Goal: Task Accomplishment & Management: Manage account settings

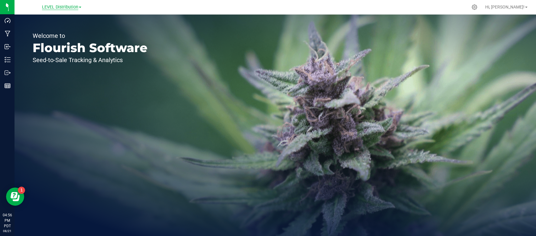
click at [65, 8] on span "LEVEL Distribution" at bounding box center [60, 7] width 36 height 5
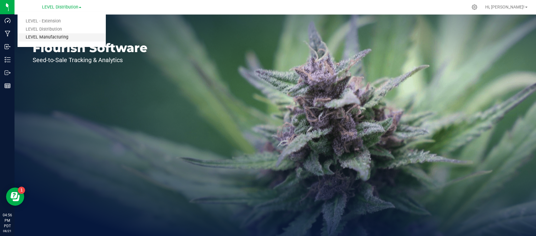
click at [64, 37] on link "LEVEL Manufacturing" at bounding box center [62, 37] width 88 height 8
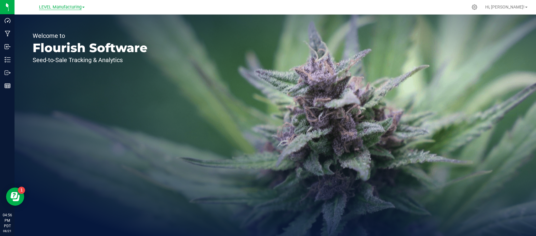
click at [58, 8] on span "LEVEL Manufacturing" at bounding box center [60, 7] width 43 height 5
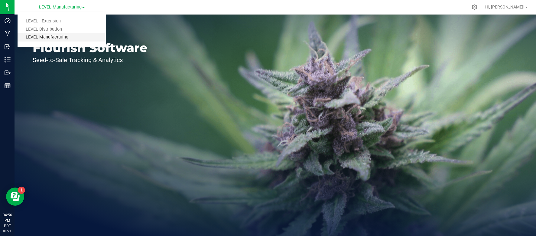
click at [55, 40] on link "LEVEL Manufacturing" at bounding box center [62, 37] width 88 height 8
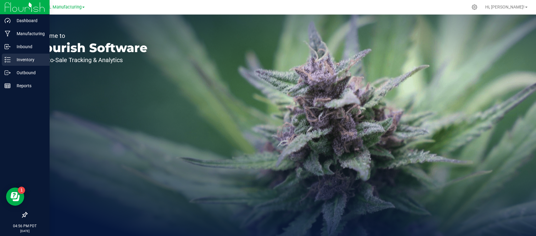
click at [16, 62] on p "Inventory" at bounding box center [29, 59] width 36 height 7
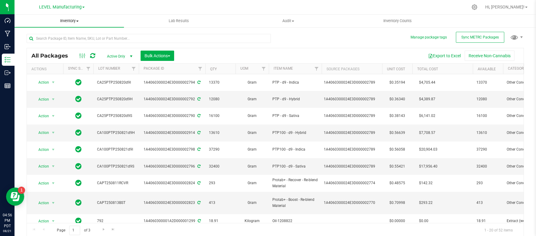
click at [69, 22] on span "Inventory" at bounding box center [70, 20] width 110 height 5
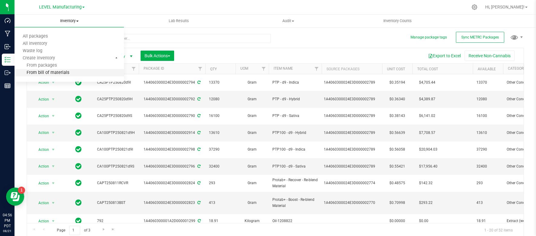
click at [54, 71] on span "From bill of materials" at bounding box center [42, 72] width 55 height 5
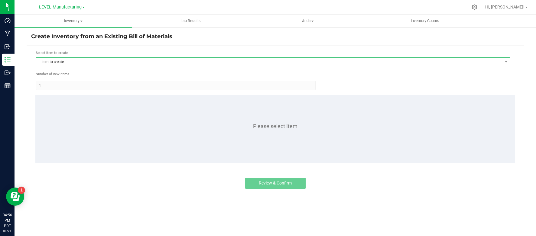
click at [85, 61] on span "Item to create" at bounding box center [269, 61] width 466 height 8
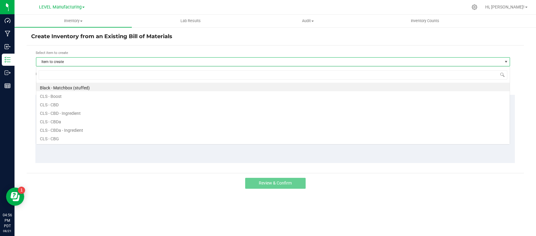
scroll to position [9, 474]
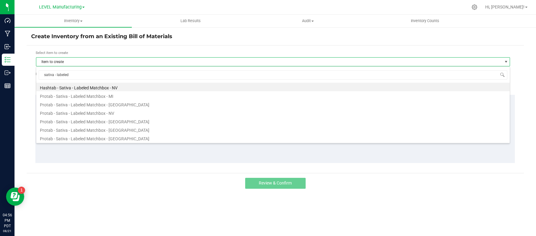
type input "sativa - labeled"
click at [94, 108] on li "Protab - Sativa - Labeled Matchbox - NV" at bounding box center [273, 112] width 474 height 8
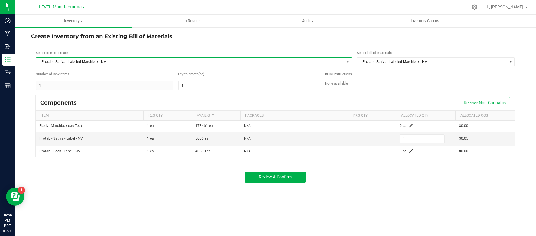
click at [121, 60] on span "Protab - Sativa - Labeled Matchbox - NV" at bounding box center [190, 61] width 308 height 8
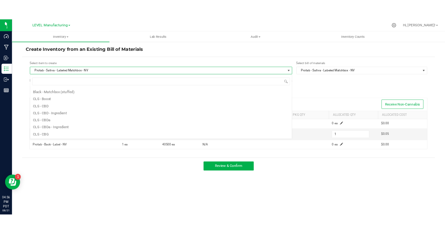
scroll to position [973, 0]
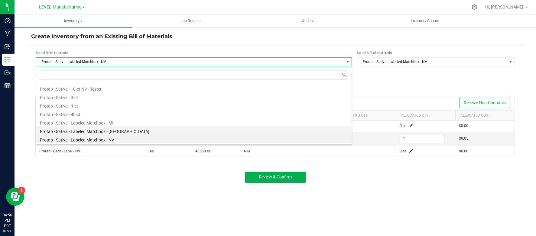
click at [107, 132] on li "Protab - Sativa - Labeled Matchbox - [GEOGRAPHIC_DATA]" at bounding box center [194, 130] width 316 height 8
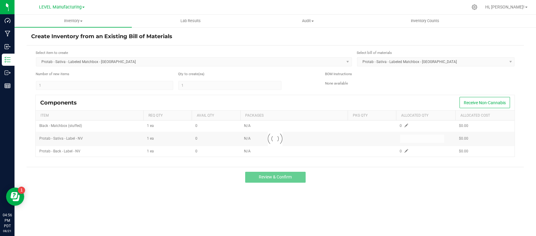
type input "1"
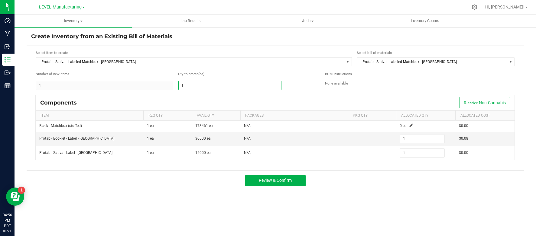
click at [193, 82] on input "1" at bounding box center [230, 85] width 103 height 8
click at [248, 77] on div "Qty to create (ea)" at bounding box center [247, 74] width 138 height 7
click at [199, 85] on input "1" at bounding box center [230, 85] width 103 height 8
type input "5"
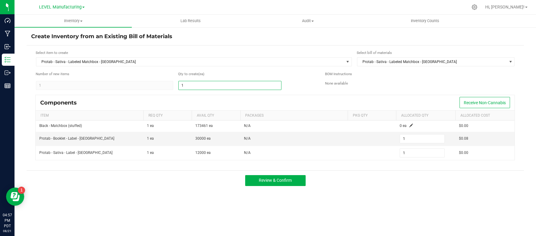
type input "5"
type input "50"
type input "500"
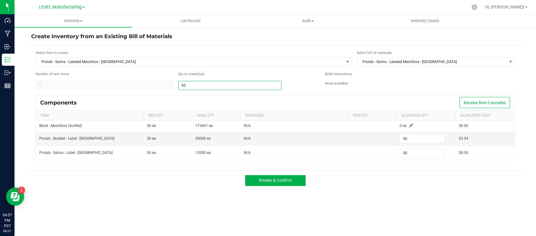
type input "500"
type input "5000"
type input "5,000"
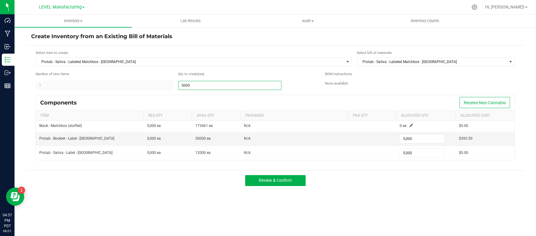
type input "5,000"
click at [401, 180] on div "Review & Confirm" at bounding box center [276, 180] width 498 height 20
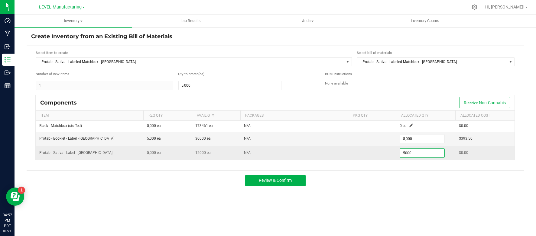
click at [415, 152] on input "5000" at bounding box center [422, 153] width 44 height 8
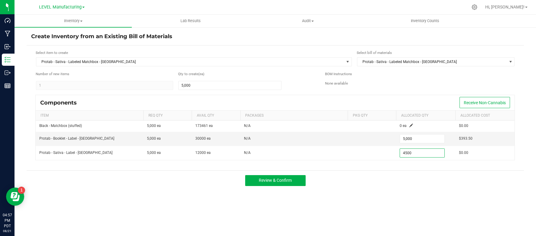
type input "4,500"
click at [409, 175] on div "Review & Confirm" at bounding box center [276, 180] width 498 height 20
click at [286, 181] on span "Review & Confirm" at bounding box center [275, 180] width 33 height 5
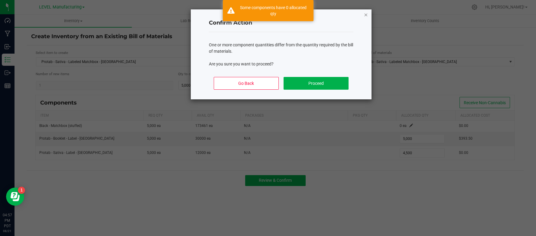
click at [365, 15] on icon "Close" at bounding box center [366, 14] width 4 height 7
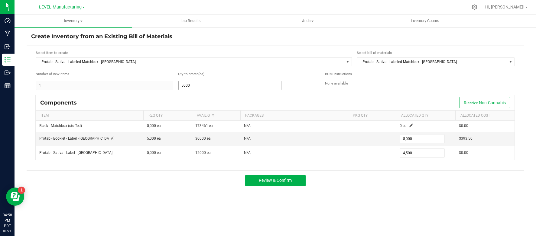
click at [195, 85] on input "5000" at bounding box center [230, 85] width 103 height 8
type input "6"
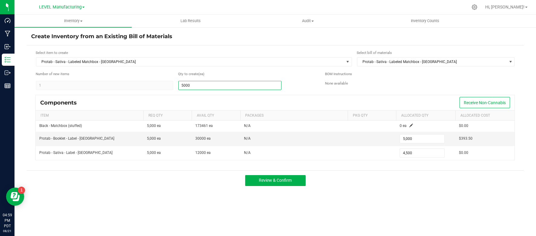
type input "6"
type input "60"
type input "600"
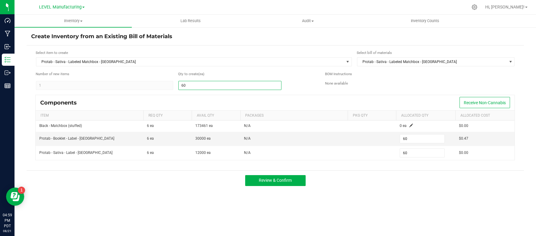
type input "600"
type input "6000"
type input "6,000"
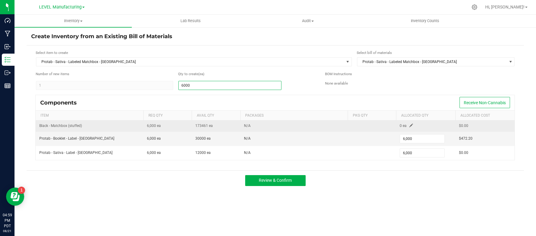
type input "6,000"
click at [410, 126] on span at bounding box center [412, 125] width 4 height 4
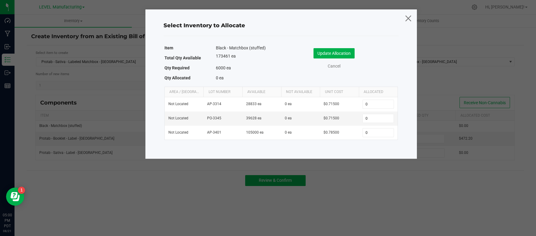
click at [408, 20] on icon at bounding box center [408, 18] width 8 height 15
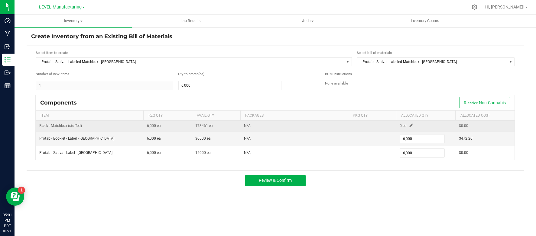
click at [411, 124] on span at bounding box center [412, 125] width 4 height 4
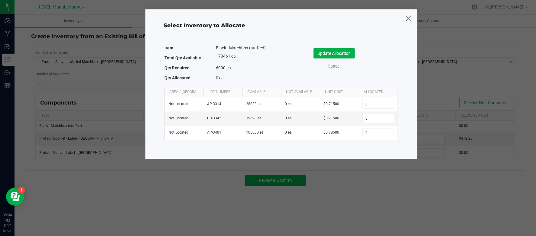
click at [407, 21] on icon at bounding box center [408, 18] width 8 height 15
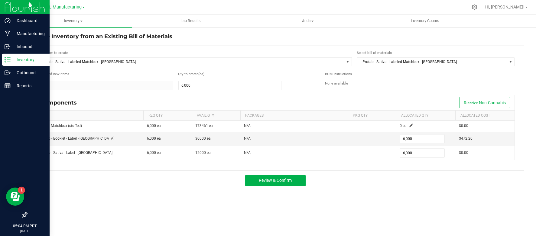
click at [26, 60] on p "Inventory" at bounding box center [29, 59] width 36 height 7
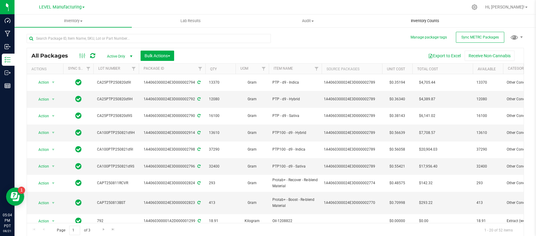
click at [423, 21] on span "Inventory Counts" at bounding box center [425, 20] width 45 height 5
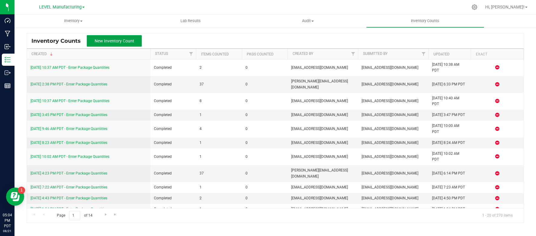
click at [107, 42] on span "New Inventory Count" at bounding box center [115, 40] width 40 height 5
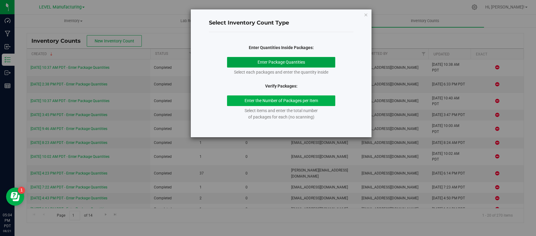
click at [238, 63] on button "Enter Package Quantities" at bounding box center [281, 62] width 109 height 11
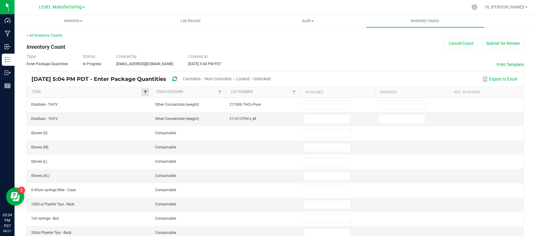
click at [144, 90] on span at bounding box center [145, 92] width 5 height 5
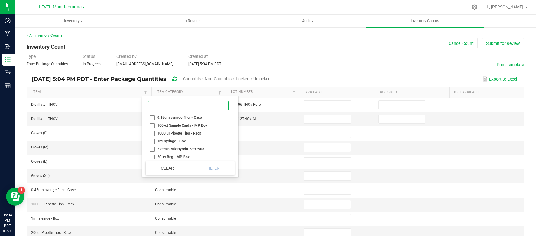
click at [172, 107] on input at bounding box center [188, 105] width 80 height 9
type input "black"
click at [152, 125] on li "Black - Matchbox (stuffed)" at bounding box center [188, 125] width 85 height 8
checkbox \(stuffed\) "true"
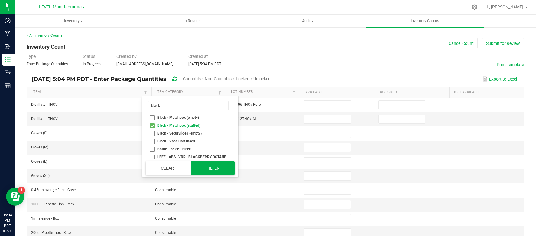
click at [218, 169] on button "Filter" at bounding box center [213, 167] width 44 height 13
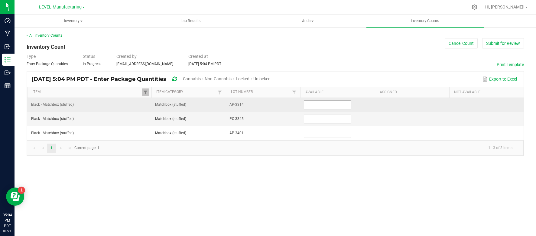
click at [319, 106] on input at bounding box center [327, 104] width 47 height 8
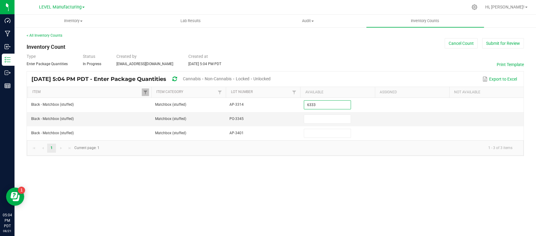
type input "6,333"
click at [353, 70] on div "< All Inventory Counts Inventory Count Cancel Count Submit for Review Type Ente…" at bounding box center [276, 94] width 498 height 123
click at [145, 93] on span at bounding box center [145, 92] width 5 height 5
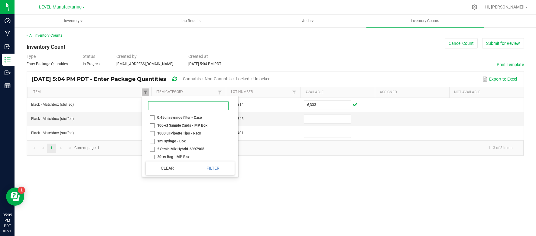
click at [184, 107] on input at bounding box center [188, 105] width 80 height 9
type input "n"
type input "b"
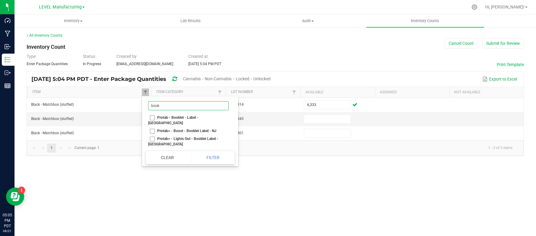
type input "book"
click at [154, 117] on li "Protab - Booklet - Label - [GEOGRAPHIC_DATA]" at bounding box center [188, 119] width 85 height 13
checkbox NJ "true"
click at [152, 127] on li "Protab+ - Boost - Booklet Label - NJ" at bounding box center [188, 131] width 85 height 8
checkbox NJ "true"
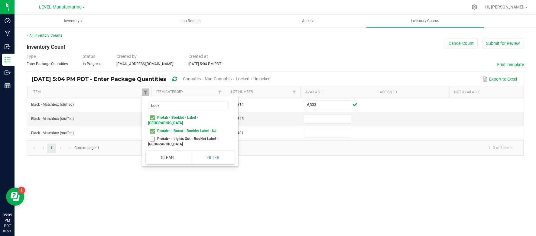
click at [153, 135] on li "Protab+ - Lights Out - Booklet Label - [GEOGRAPHIC_DATA]" at bounding box center [188, 141] width 85 height 13
checkbox NJ "true"
click at [209, 151] on button "Filter" at bounding box center [213, 157] width 44 height 13
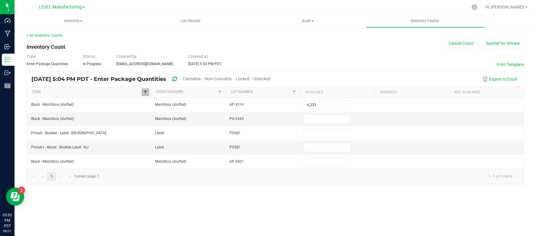
click at [145, 92] on span at bounding box center [145, 92] width 5 height 5
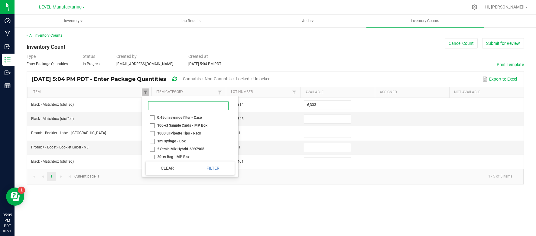
click at [179, 106] on input at bounding box center [188, 105] width 80 height 9
type input "-"
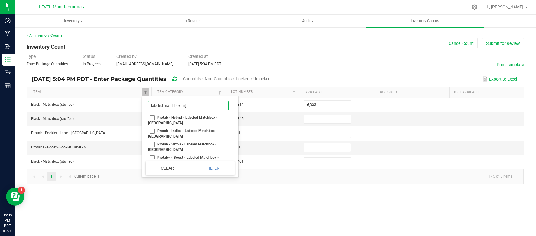
type input "labeled matchbox - nj"
click at [153, 119] on li "Protab - Hybrid - Labeled Matchbox - [GEOGRAPHIC_DATA]" at bounding box center [188, 119] width 85 height 13
checkbox NJ "true"
click at [153, 127] on li "Protab - Indica - Labeled Matchbox - [GEOGRAPHIC_DATA]" at bounding box center [188, 133] width 85 height 13
checkbox NJ "true"
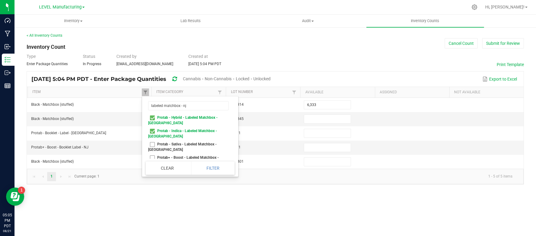
click at [153, 140] on li "Protab - Sativa - Labeled Matchbox - [GEOGRAPHIC_DATA]" at bounding box center [188, 146] width 85 height 13
checkbox NJ "true"
click at [154, 153] on li "Protab+ - Boost - Labeled Matchbox - [GEOGRAPHIC_DATA]" at bounding box center [188, 159] width 85 height 13
checkbox NJ "true"
click at [155, 167] on li "Protab+ - Lights Out - Labeled Matchbox - [GEOGRAPHIC_DATA]" at bounding box center [188, 173] width 85 height 13
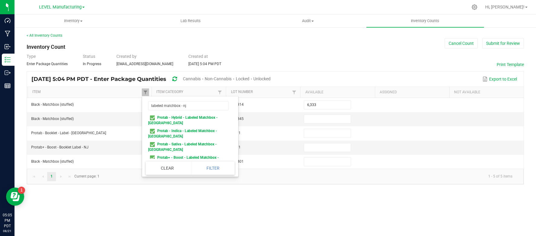
checkbox NJ "true"
click at [216, 165] on button "Filter" at bounding box center [213, 167] width 44 height 13
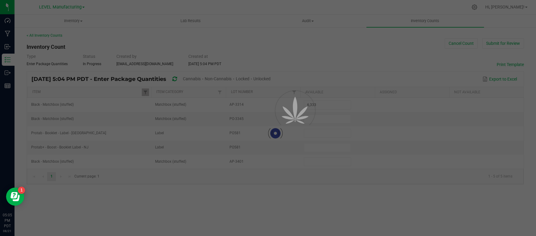
type input "6,333"
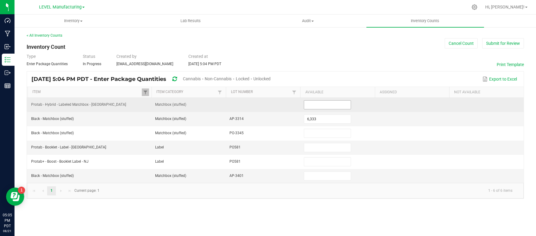
click at [326, 105] on input at bounding box center [327, 104] width 47 height 8
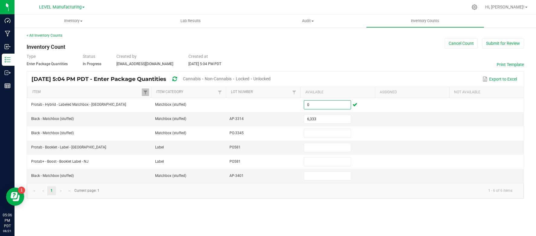
type input "0"
click at [320, 193] on kendo-pager-info "1 - 6 of 6 items" at bounding box center [310, 190] width 414 height 10
click at [319, 177] on input at bounding box center [327, 176] width 47 height 8
click at [326, 151] on input at bounding box center [327, 147] width 47 height 8
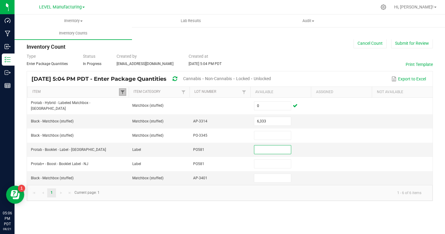
click at [123, 90] on span at bounding box center [122, 92] width 5 height 5
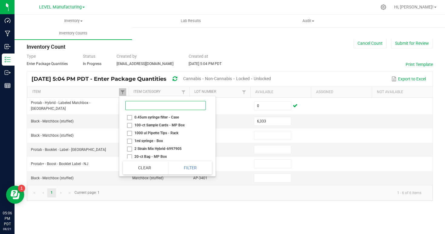
click at [140, 109] on input at bounding box center [165, 105] width 80 height 9
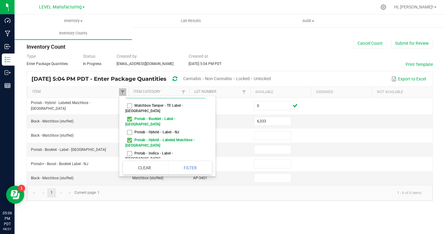
scroll to position [12, 0]
type input "- [GEOGRAPHIC_DATA]"
click at [130, 128] on li "Protab - Hybrid - Label - NJ" at bounding box center [165, 132] width 85 height 8
checkbox NJ "true"
click at [130, 149] on li "Protab - Indica - Label - [GEOGRAPHIC_DATA]" at bounding box center [165, 155] width 85 height 13
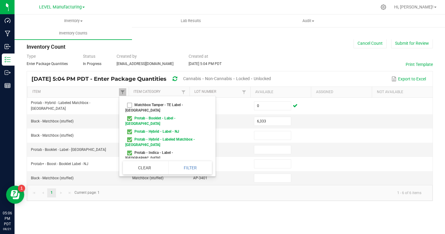
checkbox NJ "true"
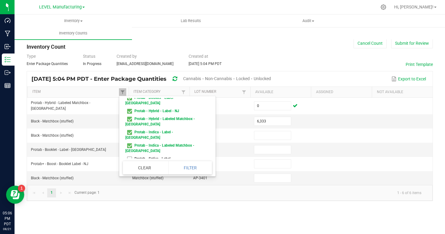
click at [129, 155] on li "Protab - Sativa - Label - [GEOGRAPHIC_DATA]" at bounding box center [165, 161] width 85 height 13
checkbox NJ "true"
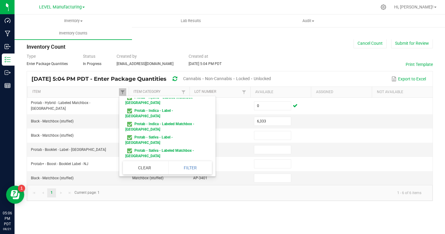
click at [127, 168] on li "Protab+ - Boost - Label - [GEOGRAPHIC_DATA]" at bounding box center [165, 174] width 85 height 13
checkbox NJ "true"
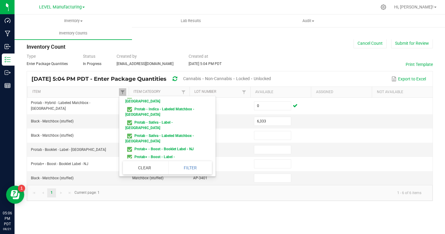
scroll to position [72, 0]
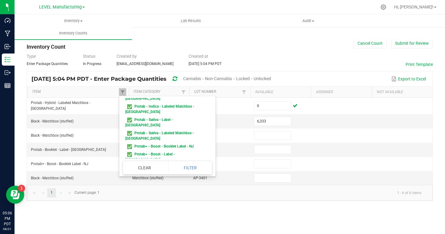
click at [129, 190] on li "Protab+ - Lights Out - Label - [GEOGRAPHIC_DATA]" at bounding box center [165, 196] width 85 height 13
checkbox NJ "true"
click at [198, 169] on button "Filter" at bounding box center [190, 167] width 44 height 13
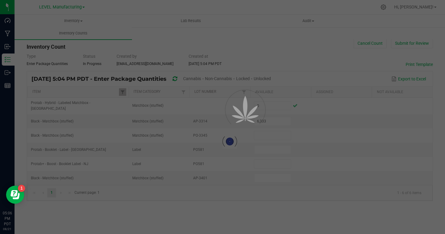
type input "0"
type input "6,333"
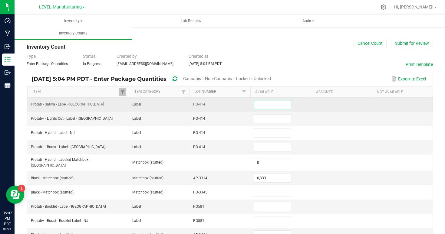
click at [269, 106] on input at bounding box center [272, 104] width 37 height 8
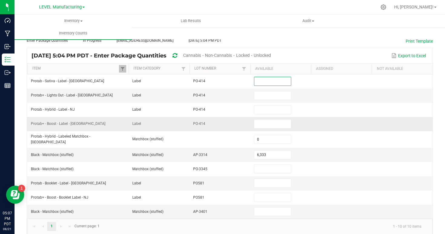
scroll to position [27, 0]
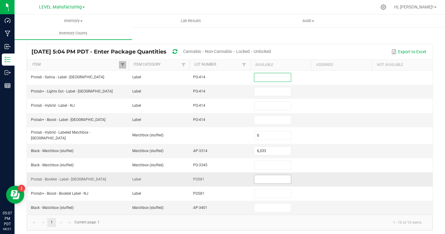
click at [270, 178] on input at bounding box center [272, 179] width 37 height 8
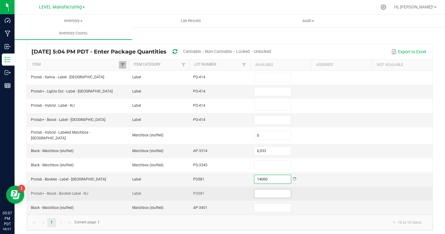
type input "14,000"
click at [289, 192] on input at bounding box center [272, 193] width 37 height 8
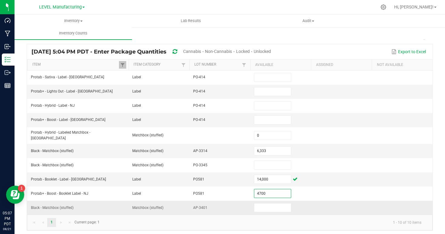
type input "4,700"
click at [384, 201] on td at bounding box center [401, 208] width 61 height 14
click at [122, 67] on span at bounding box center [122, 65] width 5 height 5
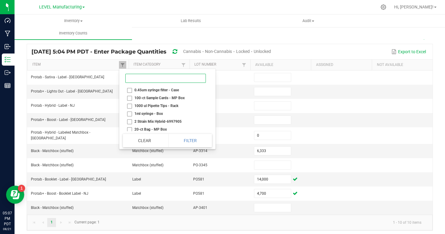
click at [153, 81] on input at bounding box center [165, 78] width 80 height 9
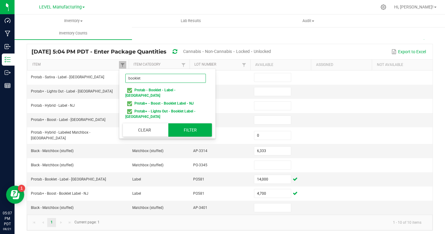
type input "booklet"
click at [181, 123] on button "Filter" at bounding box center [190, 129] width 44 height 13
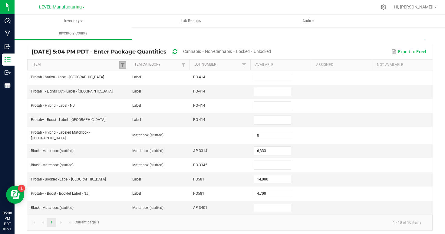
click at [119, 65] on link at bounding box center [122, 65] width 7 height 8
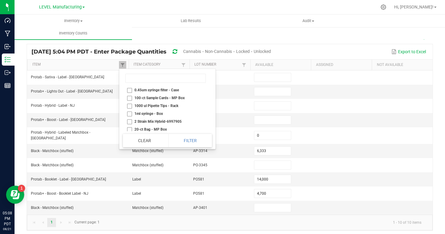
click at [139, 33] on div "Inventory All packages All inventory Waste log Create inventory Lab Results Aud…" at bounding box center [237, 27] width 445 height 25
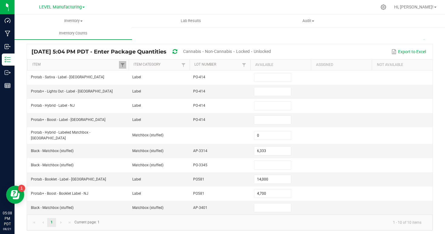
scroll to position [0, 0]
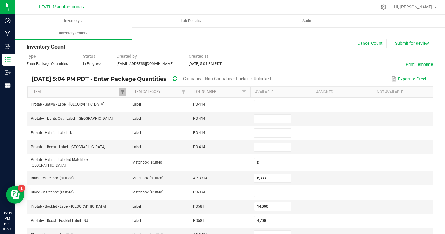
click at [320, 60] on div "Type Enter Package Quantities Status In Progress Created by [EMAIL_ADDRESS][DOM…" at bounding box center [230, 59] width 406 height 13
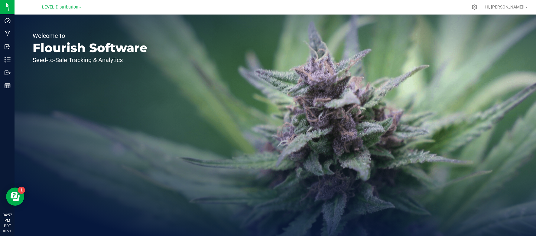
click at [53, 5] on span "LEVEL Distribution" at bounding box center [60, 7] width 36 height 5
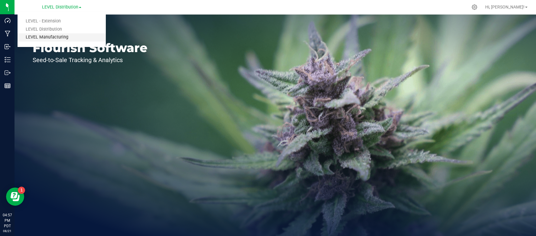
click at [50, 38] on link "LEVEL Manufacturing" at bounding box center [62, 37] width 88 height 8
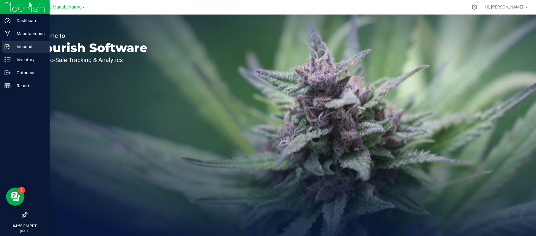
click at [11, 50] on p "Inbound" at bounding box center [29, 46] width 36 height 7
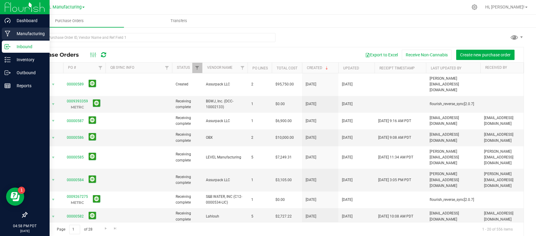
click at [24, 35] on p "Manufacturing" at bounding box center [29, 33] width 36 height 7
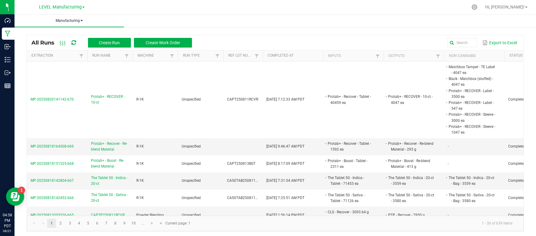
click at [76, 20] on span "Manufacturing" at bounding box center [70, 20] width 110 height 5
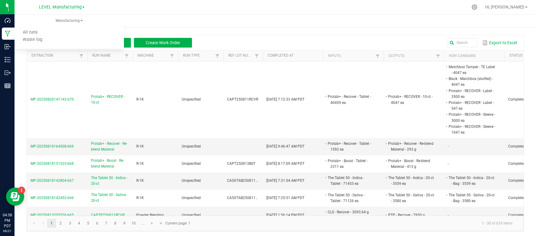
click at [157, 22] on ul "Manufacturing All runs Waste log" at bounding box center [283, 21] width 536 height 13
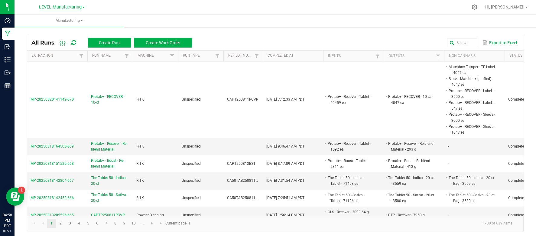
click at [67, 7] on span "LEVEL Manufacturing" at bounding box center [60, 7] width 43 height 5
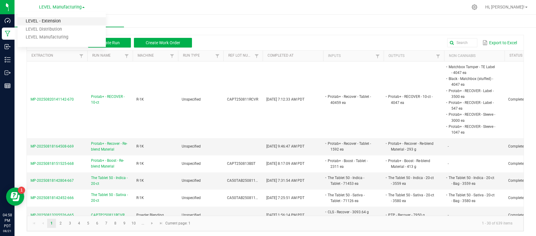
click at [51, 21] on link "LEVEL - Extension" at bounding box center [62, 21] width 88 height 8
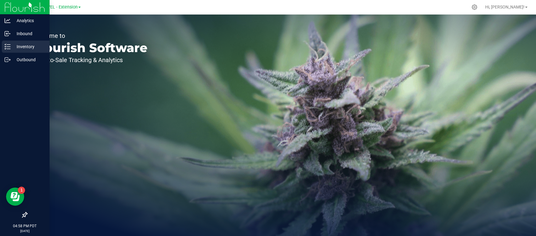
click at [11, 48] on p "Inventory" at bounding box center [29, 46] width 36 height 7
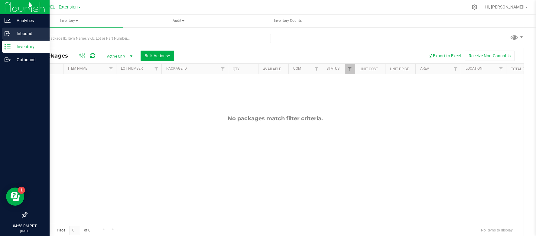
click at [31, 30] on p "Inbound" at bounding box center [29, 33] width 36 height 7
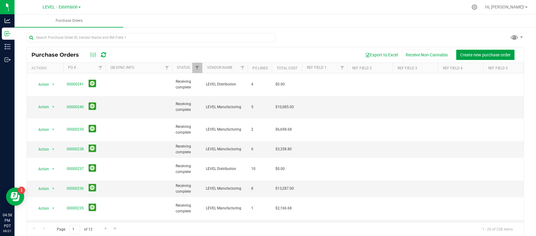
click at [481, 55] on span "Create new purchase order" at bounding box center [485, 54] width 51 height 5
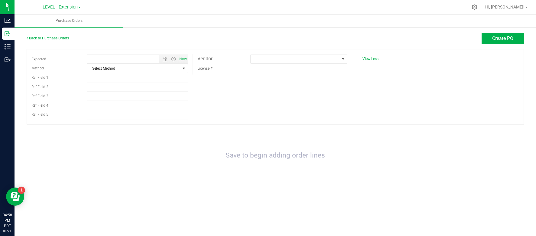
type input "8/21/2025 4:58 PM"
click at [300, 60] on span at bounding box center [295, 59] width 89 height 8
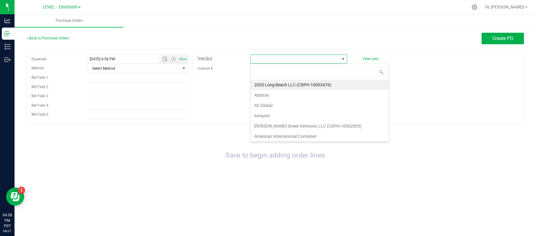
scroll to position [9, 97]
type input "level"
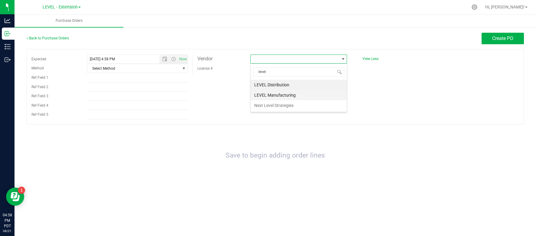
click at [295, 97] on li "LEVEL Manufacturing" at bounding box center [299, 95] width 96 height 10
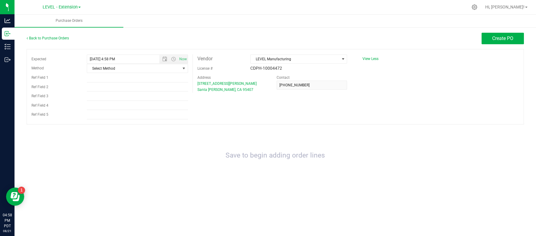
click at [492, 32] on div "Back to Purchase Orders Create PO Expected 8/21/2025 4:58 PM Now Method Select …" at bounding box center [276, 113] width 522 height 172
click at [494, 37] on span "Create PO" at bounding box center [502, 38] width 21 height 6
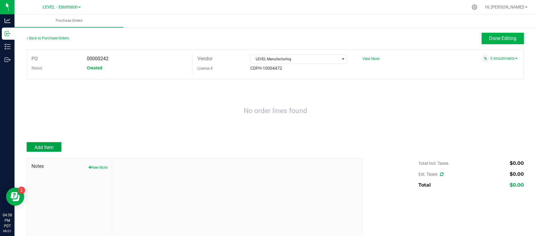
click at [59, 147] on button "Add Item" at bounding box center [44, 147] width 35 height 10
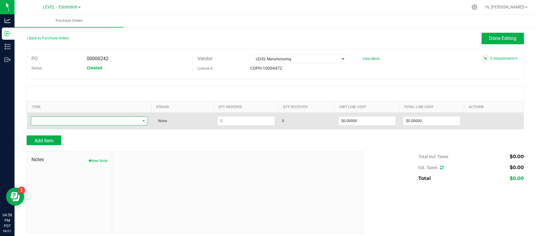
click at [68, 119] on span "NO DATA FOUND" at bounding box center [85, 120] width 109 height 8
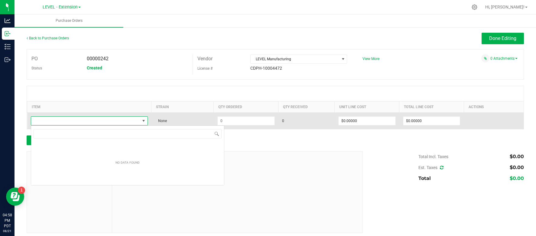
scroll to position [9, 117]
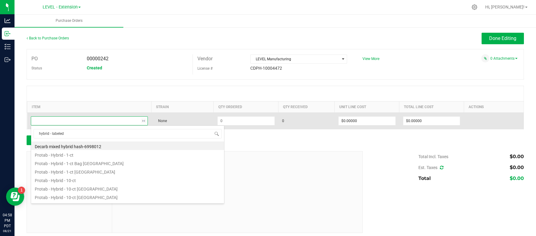
type input "hybrid - labeled"
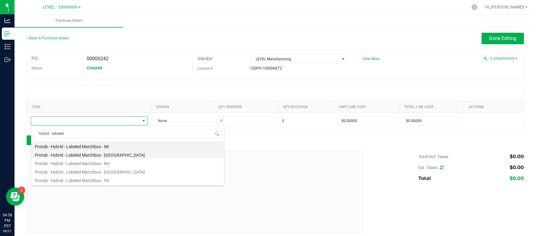
click at [69, 157] on li "Protab - Hybrid - Labeled Matchbox - [GEOGRAPHIC_DATA]" at bounding box center [127, 154] width 193 height 8
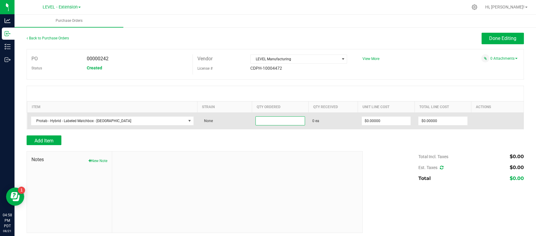
click at [256, 123] on input at bounding box center [280, 120] width 49 height 8
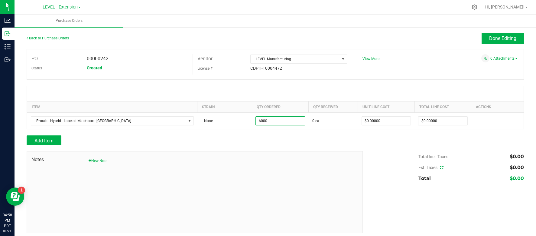
type input "6000 ea"
click at [305, 132] on div at bounding box center [276, 132] width 498 height 6
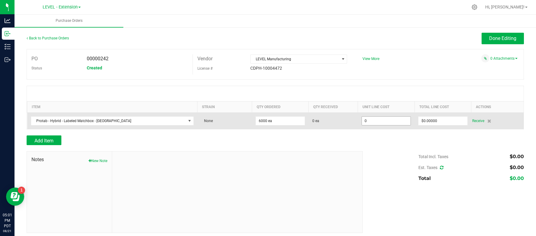
click at [372, 118] on input "0" at bounding box center [386, 120] width 49 height 8
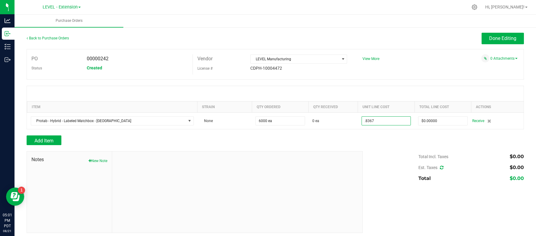
type input "$0.83670"
click at [381, 154] on div "Total Incl. Taxes $0.00 Est. Taxes $0.00 Total $0.00" at bounding box center [441, 167] width 166 height 33
type input "6000"
type input "$5,020.20000"
click at [52, 142] on span "Add Item" at bounding box center [43, 141] width 19 height 6
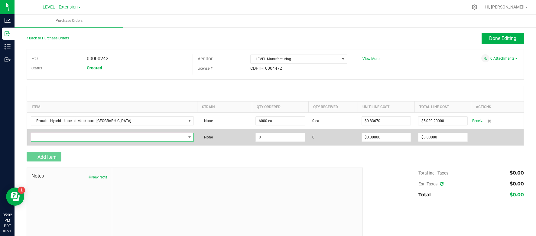
click at [91, 137] on span "NO DATA FOUND" at bounding box center [108, 137] width 155 height 8
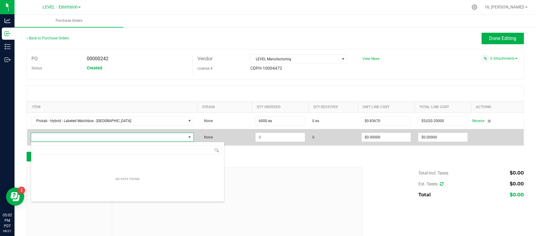
scroll to position [9, 131]
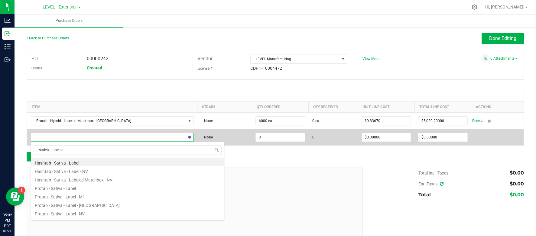
type input "sativa - labeled"
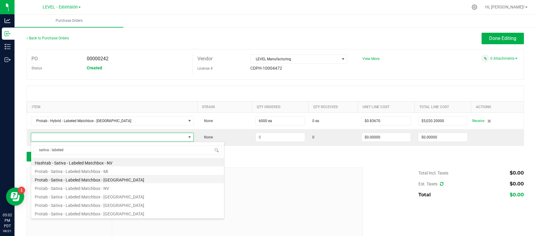
click at [95, 181] on li "Protab - Sativa - Labeled Matchbox - [GEOGRAPHIC_DATA]" at bounding box center [127, 179] width 193 height 8
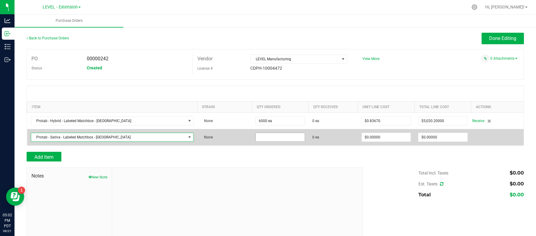
click at [256, 137] on input at bounding box center [280, 137] width 49 height 8
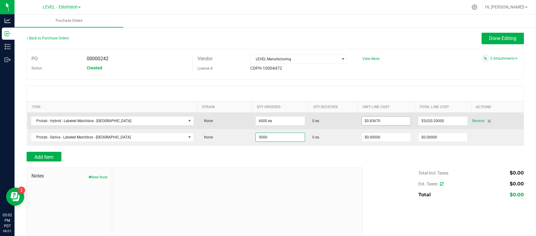
type input "5000"
type input "0.8367"
type input "5000 ea"
click at [362, 117] on input "0.8367" at bounding box center [386, 120] width 49 height 8
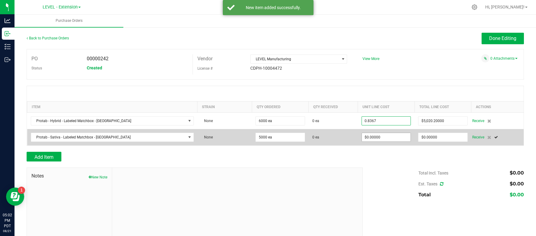
type input "$0.83670"
click at [366, 137] on input "0" at bounding box center [386, 137] width 49 height 8
paste input ".8367"
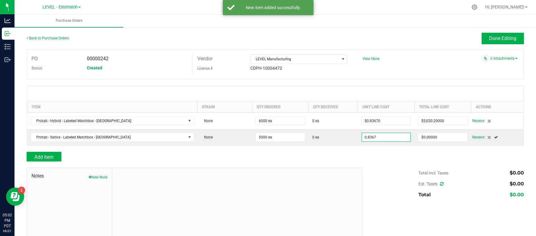
type input "$0.83670"
click at [358, 155] on div "Add Item" at bounding box center [193, 157] width 332 height 10
type input "5000"
type input "$4,183.50000"
click at [43, 156] on span "Add Item" at bounding box center [43, 157] width 19 height 6
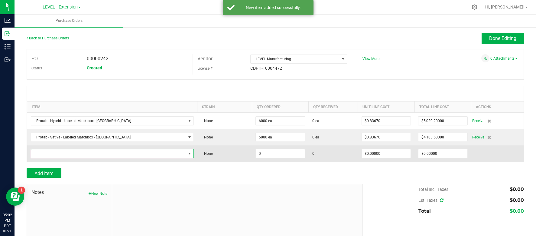
click at [74, 154] on span "NO DATA FOUND" at bounding box center [108, 153] width 155 height 8
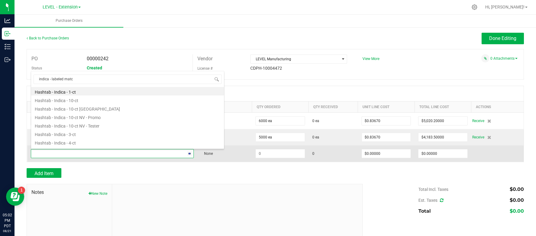
type input "indica - labeled match"
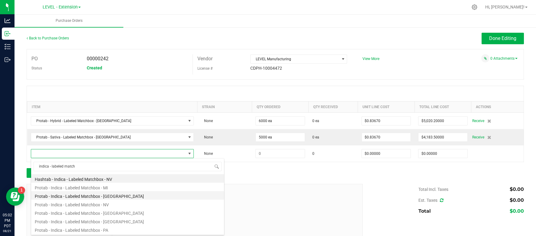
click at [103, 194] on li "Protab - Indica - Labeled Matchbox - [GEOGRAPHIC_DATA]" at bounding box center [127, 195] width 193 height 8
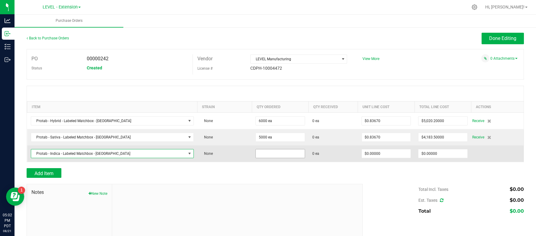
click at [256, 155] on input at bounding box center [280, 153] width 49 height 8
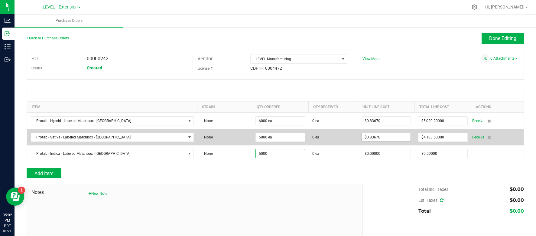
type input "5000"
type input "0.8367"
type input "5000 ea"
click at [362, 135] on input "0.8367" at bounding box center [386, 137] width 49 height 8
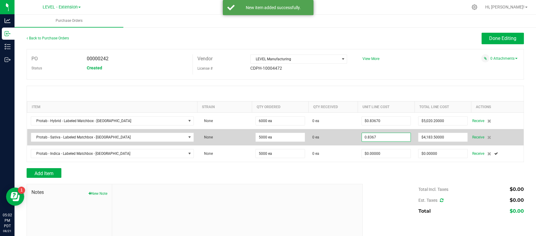
click at [367, 138] on input "0.8367" at bounding box center [386, 137] width 49 height 8
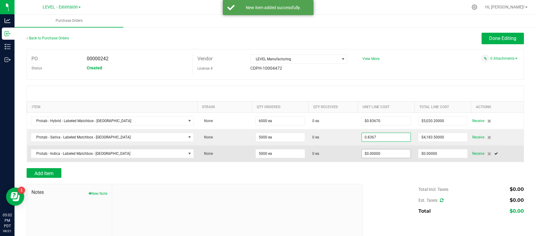
type input "$0.83670"
click at [365, 155] on input "0" at bounding box center [386, 153] width 49 height 8
paste input ".8367"
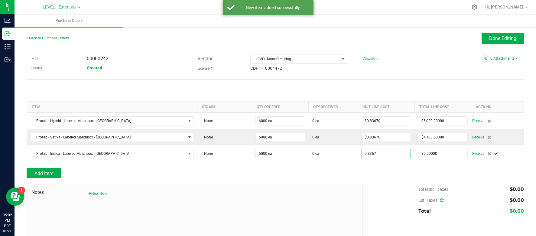
type input "$0.83670"
click at [334, 168] on div "Add Item" at bounding box center [193, 173] width 332 height 10
type input "5000"
type input "$4,183.50000"
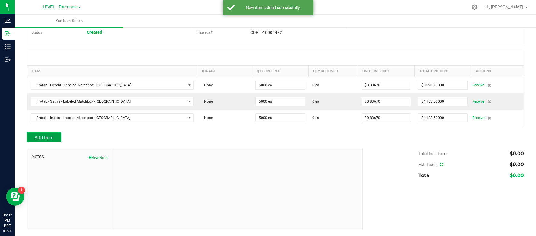
click at [36, 136] on span "Add Item" at bounding box center [43, 138] width 19 height 6
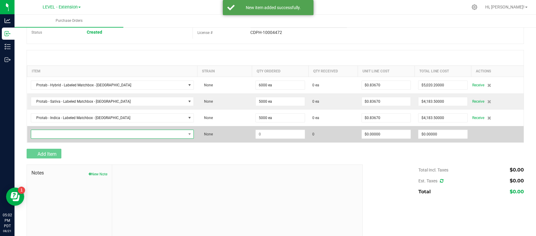
click at [66, 132] on span "NO DATA FOUND" at bounding box center [108, 134] width 155 height 8
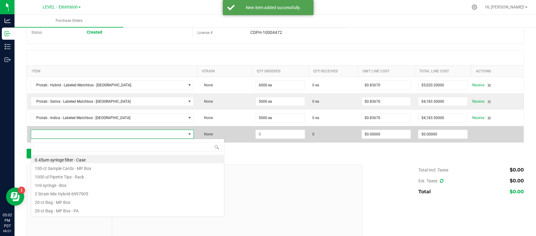
scroll to position [9, 131]
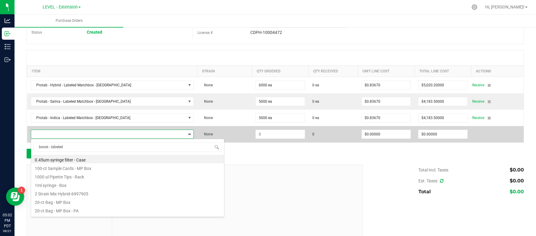
type input "boost - labeled"
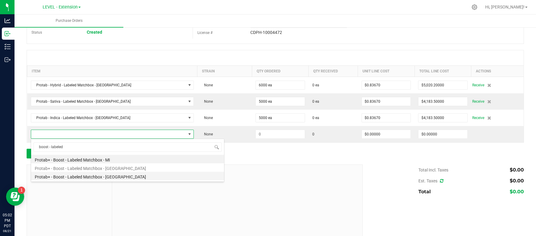
click at [73, 172] on li "Protab+ - Boost - Labeled Matchbox - [GEOGRAPHIC_DATA]" at bounding box center [127, 176] width 193 height 8
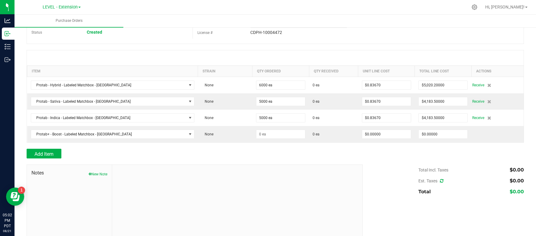
click at [73, 172] on span "Notes" at bounding box center [69, 172] width 76 height 7
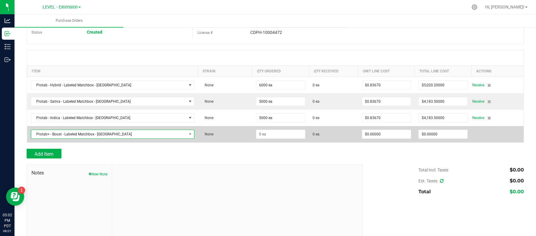
click at [105, 135] on span "Protab+ - Boost - Labeled Matchbox - [GEOGRAPHIC_DATA]" at bounding box center [108, 134] width 155 height 8
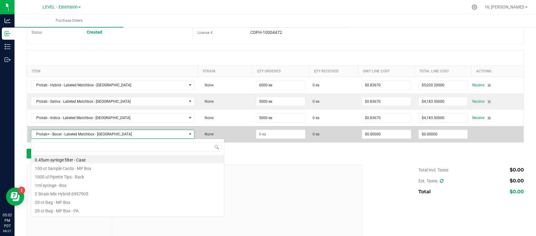
scroll to position [9, 132]
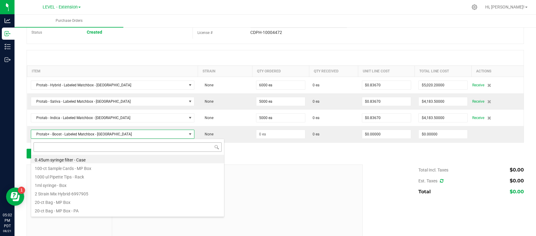
click at [85, 149] on input at bounding box center [128, 146] width 188 height 9
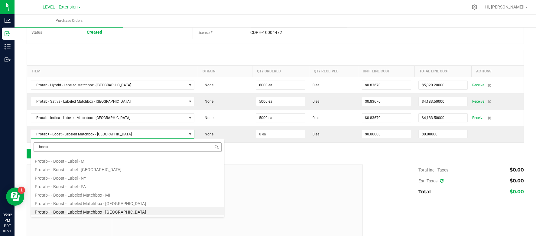
scroll to position [0, 0]
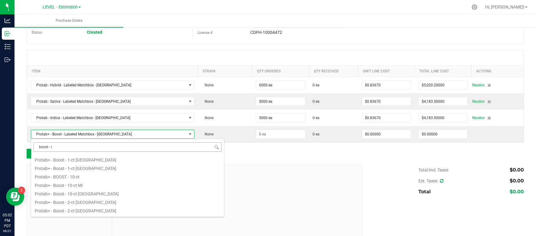
type input "boost - la"
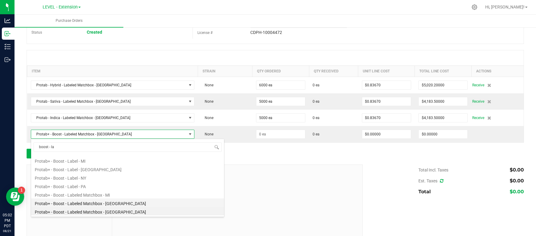
click at [82, 202] on li "Protab+ - Boost - Labeled Matchbox - [GEOGRAPHIC_DATA]" at bounding box center [127, 202] width 193 height 8
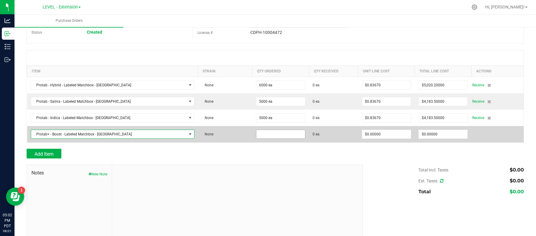
click at [262, 132] on input at bounding box center [281, 134] width 49 height 8
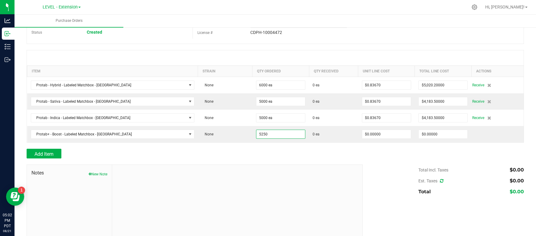
type input "5250 ea"
click at [306, 144] on div at bounding box center [276, 145] width 498 height 6
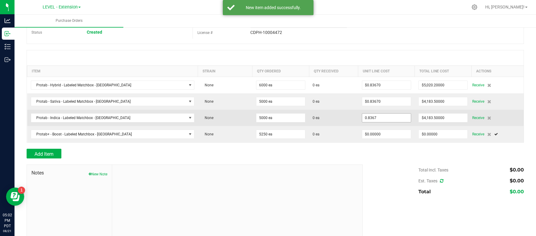
click at [371, 119] on input "0.8367" at bounding box center [386, 117] width 49 height 8
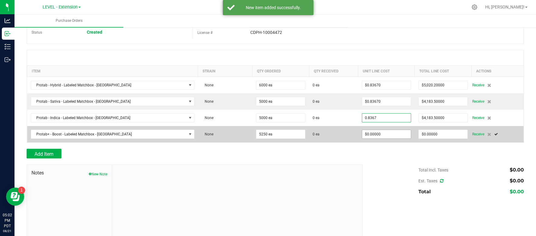
type input "$0.83670"
click at [372, 136] on input "0" at bounding box center [386, 134] width 49 height 8
paste input ".8367"
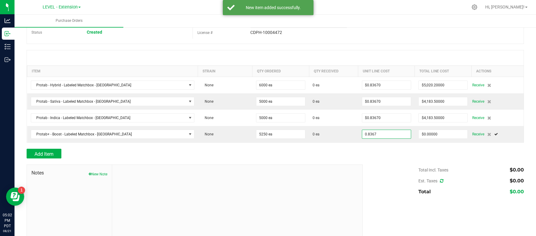
type input "$0.83670"
click at [348, 163] on div at bounding box center [276, 161] width 498 height 6
type input "5250"
type input "$4,392.67500"
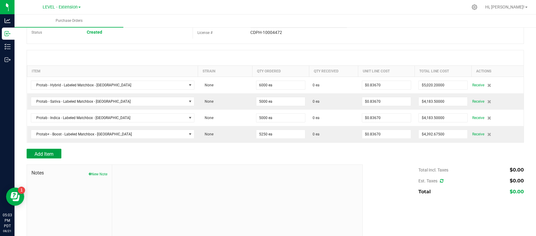
click at [51, 153] on span "Add Item" at bounding box center [43, 154] width 19 height 6
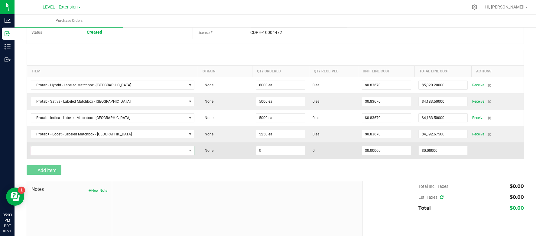
click at [79, 152] on span "NO DATA FOUND" at bounding box center [108, 150] width 155 height 8
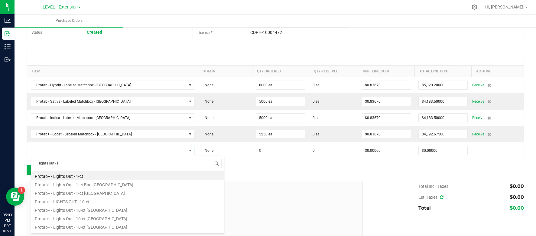
type input "lights out - la"
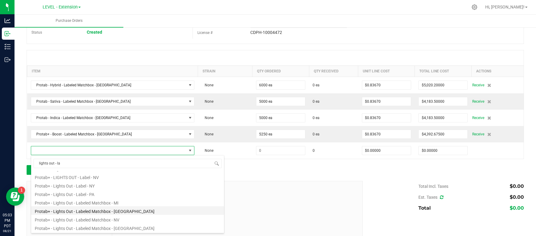
click at [90, 210] on li "Protab+ - Lights Out - Labeled Matchbox - [GEOGRAPHIC_DATA]" at bounding box center [127, 210] width 193 height 8
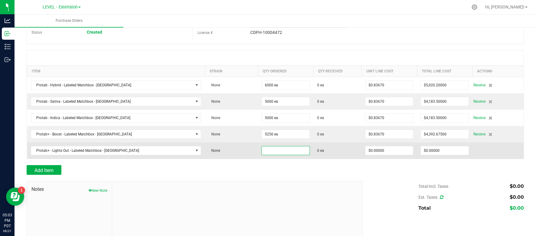
click at [262, 150] on input at bounding box center [285, 150] width 47 height 8
type input "1250 ea"
type input "0"
click at [366, 147] on input "0" at bounding box center [389, 150] width 47 height 8
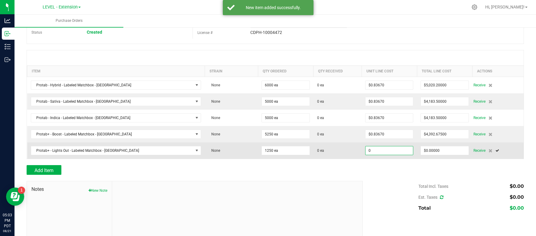
click at [372, 148] on input "0" at bounding box center [389, 150] width 47 height 8
click at [368, 149] on input "0" at bounding box center [389, 150] width 47 height 8
paste input "0.8367"
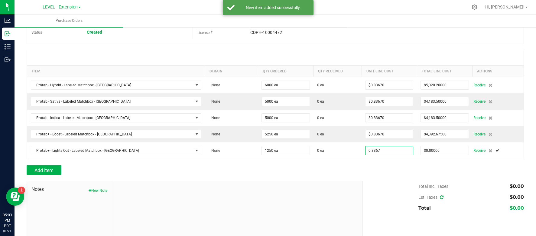
type input "$0.83670"
click at [358, 171] on div "Add Item" at bounding box center [193, 170] width 332 height 10
type input "1250"
type input "$1,045.87500"
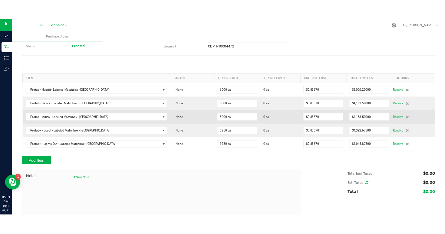
scroll to position [0, 0]
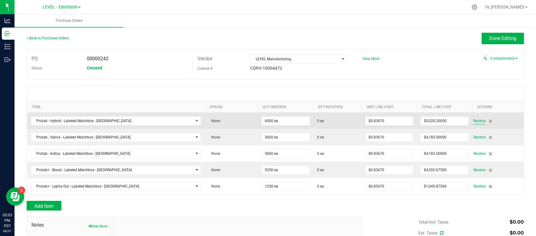
click at [476, 122] on span "Receive" at bounding box center [480, 120] width 12 height 7
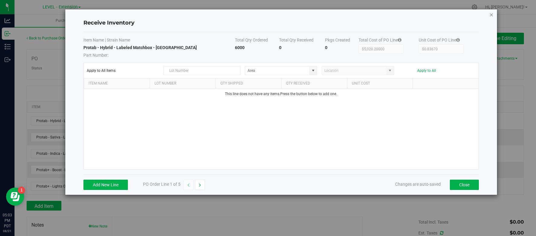
click at [491, 17] on icon "Close modal" at bounding box center [492, 14] width 4 height 7
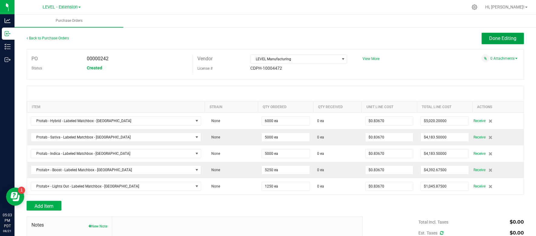
click at [492, 42] on button "Done Editing" at bounding box center [503, 38] width 42 height 11
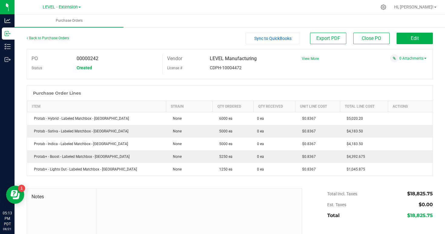
click at [275, 77] on div "PO 00000242 Status Created Vendor LEVEL Manufacturing License # CDPH-10004472 V…" at bounding box center [230, 64] width 406 height 30
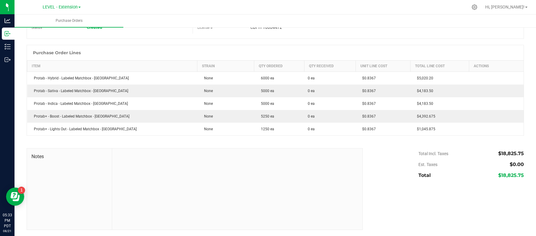
scroll to position [40, 0]
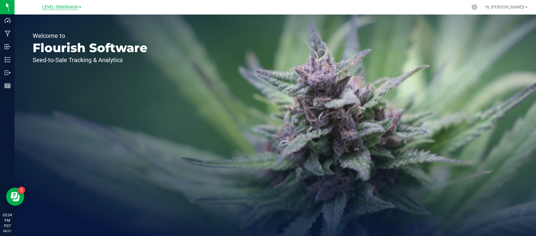
click at [63, 9] on span "LEVEL Distribution" at bounding box center [60, 7] width 36 height 5
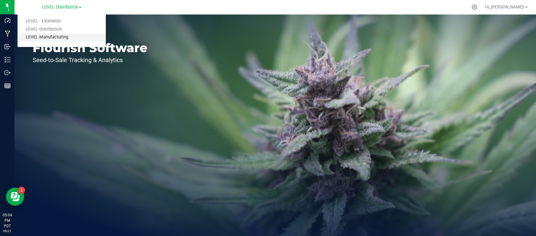
click at [57, 36] on link "LEVEL Manufacturing" at bounding box center [62, 37] width 88 height 8
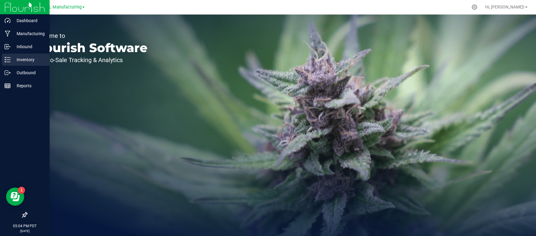
click at [11, 60] on p "Inventory" at bounding box center [29, 59] width 36 height 7
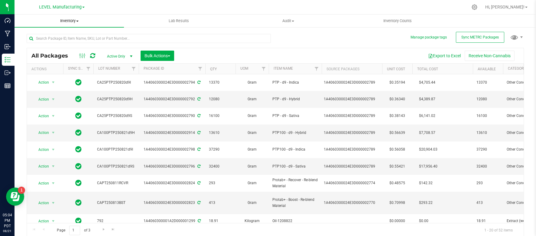
click at [69, 22] on span "Inventory" at bounding box center [70, 20] width 110 height 5
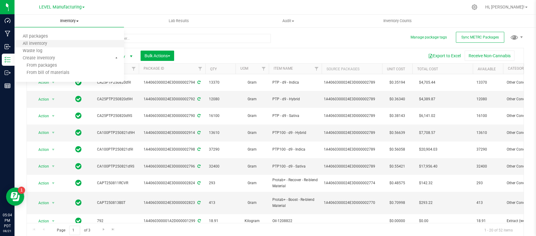
click at [65, 41] on li "All inventory" at bounding box center [70, 43] width 110 height 7
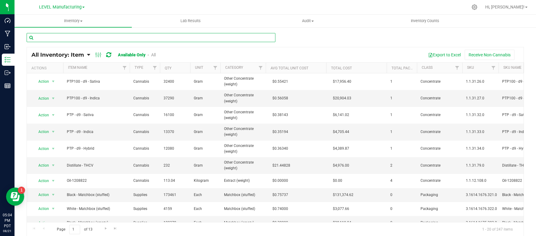
click at [121, 37] on input "text" at bounding box center [151, 37] width 249 height 9
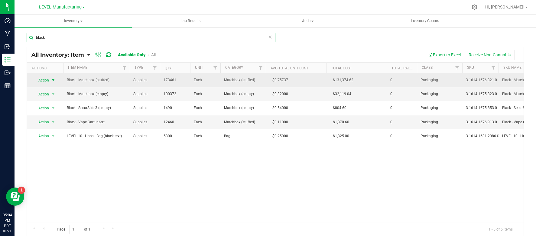
type input "black"
click at [54, 78] on span "select" at bounding box center [53, 80] width 5 height 5
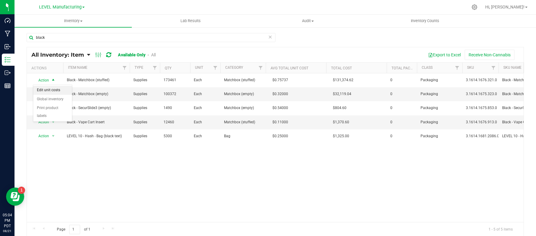
click at [49, 93] on li "Edit unit costs" at bounding box center [52, 90] width 39 height 9
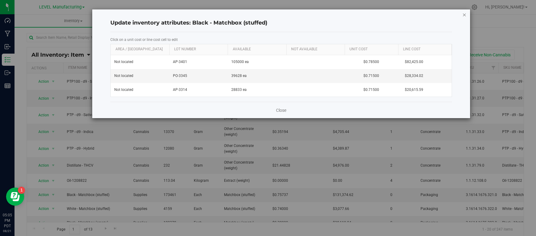
click at [464, 14] on icon "button" at bounding box center [465, 14] width 4 height 7
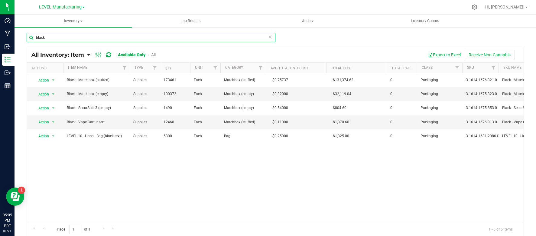
click at [85, 36] on input "black" at bounding box center [151, 37] width 249 height 9
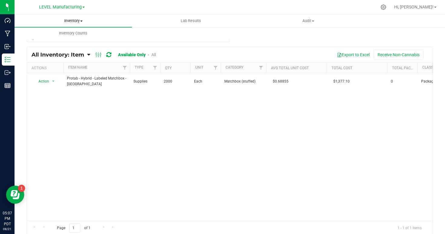
click at [83, 22] on span "Inventory" at bounding box center [73, 20] width 117 height 5
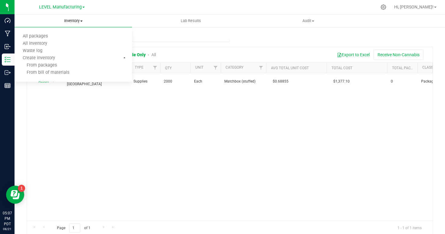
click at [83, 22] on span "Inventory" at bounding box center [73, 20] width 117 height 5
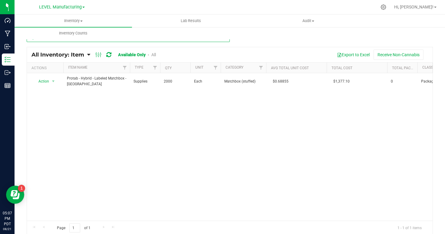
click at [114, 41] on input "labeled matchbox - nj" at bounding box center [128, 37] width 203 height 9
type input "l"
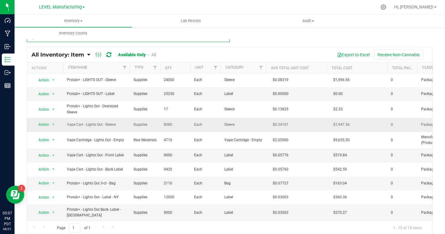
type input "l"
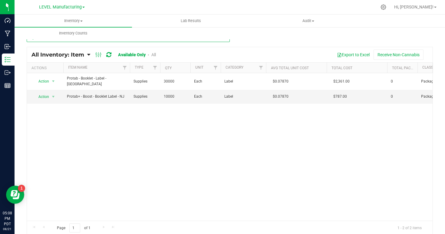
type input "booklet"
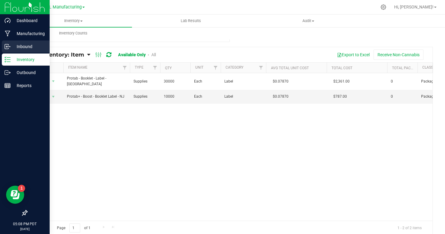
click at [22, 43] on p "Inbound" at bounding box center [29, 46] width 36 height 7
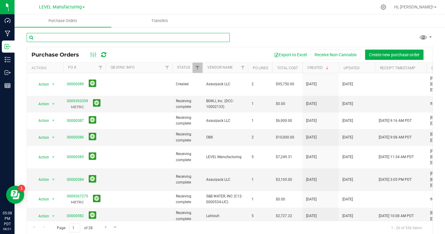
click at [72, 33] on input "text" at bounding box center [128, 37] width 203 height 9
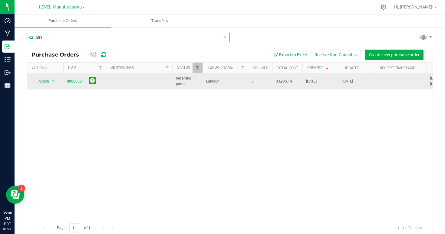
type input "581"
click at [73, 78] on span "00000581" at bounding box center [84, 81] width 35 height 9
click at [73, 81] on link "00000581" at bounding box center [75, 81] width 17 height 4
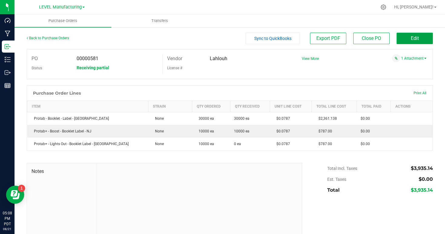
click at [410, 39] on span "Edit" at bounding box center [414, 38] width 8 height 6
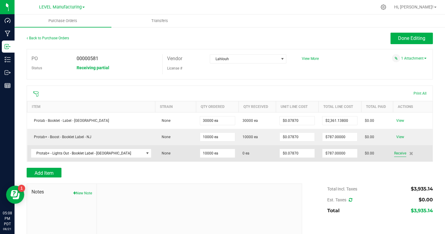
click at [397, 153] on span "Receive" at bounding box center [400, 153] width 12 height 7
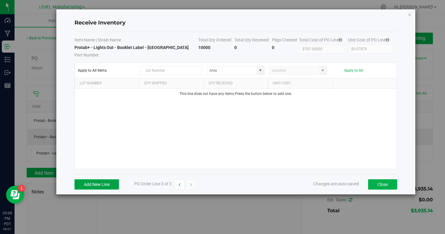
click at [100, 183] on button "Add New Line" at bounding box center [96, 184] width 44 height 10
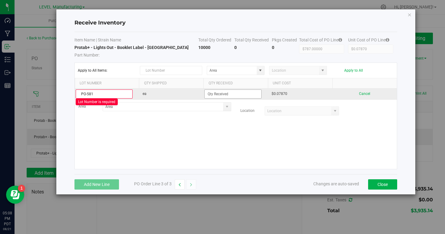
type input "PO-581"
click at [212, 96] on input at bounding box center [232, 94] width 57 height 8
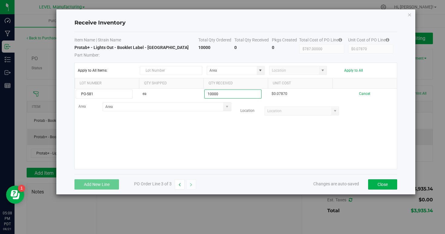
type input "10000 ea"
click at [285, 131] on kendo-grid-list "PO-581 ea 10000 ea $0.07870 Cancel Area Location" at bounding box center [236, 129] width 322 height 80
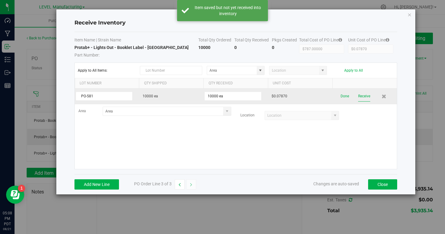
click at [363, 96] on button "Receive" at bounding box center [364, 96] width 12 height 11
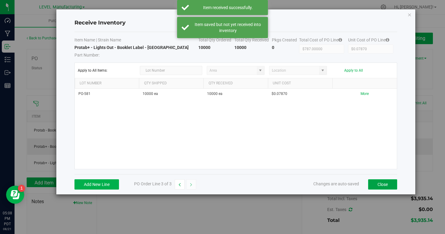
click at [382, 185] on button "Close" at bounding box center [382, 184] width 29 height 10
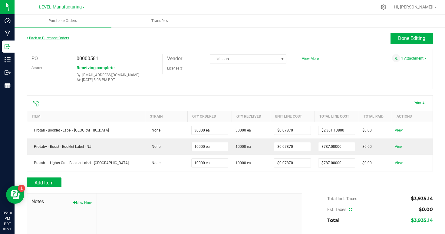
click at [46, 39] on link "Back to Purchase Orders" at bounding box center [48, 38] width 42 height 4
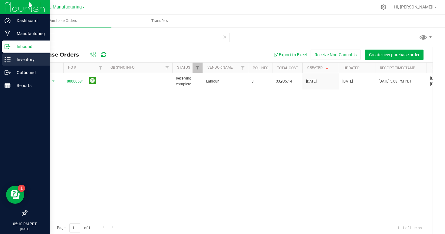
click at [19, 61] on p "Inventory" at bounding box center [29, 59] width 36 height 7
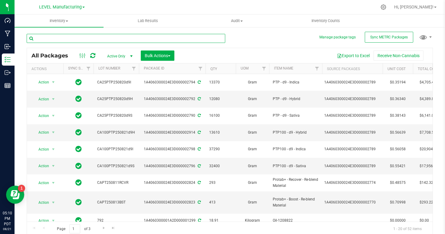
click at [88, 40] on input "text" at bounding box center [126, 38] width 198 height 9
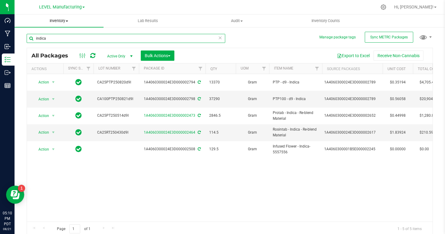
type input "indica"
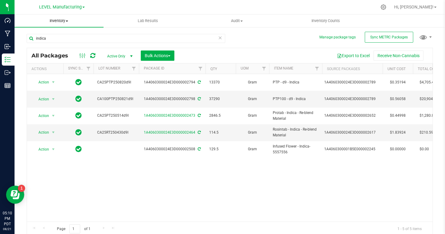
click at [62, 20] on span "Inventory" at bounding box center [59, 20] width 89 height 5
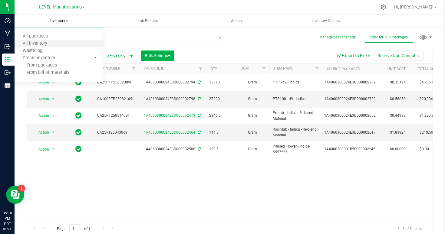
click at [59, 42] on li "All inventory" at bounding box center [59, 43] width 89 height 7
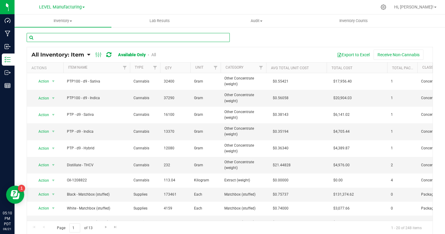
click at [77, 40] on input "text" at bounding box center [128, 37] width 203 height 9
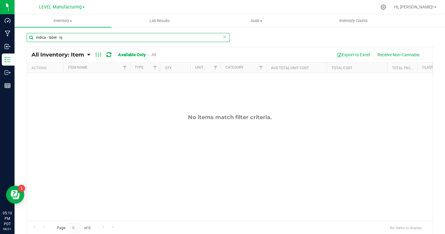
type input "indica - label - nj"
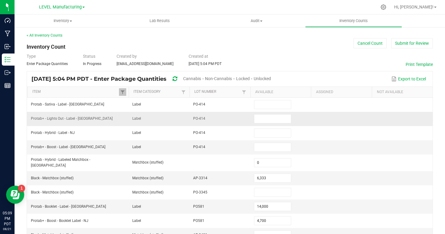
scroll to position [27, 0]
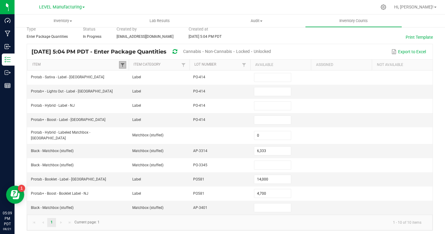
click at [122, 65] on span at bounding box center [122, 65] width 5 height 5
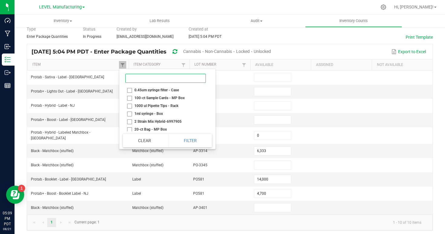
click at [146, 78] on input at bounding box center [165, 78] width 80 height 9
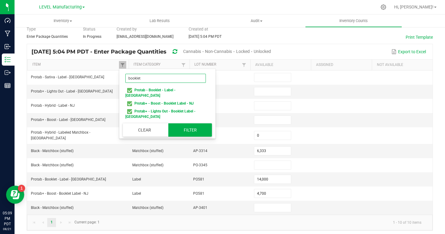
type input "booklet"
click at [176, 123] on button "Filter" at bounding box center [190, 129] width 44 height 13
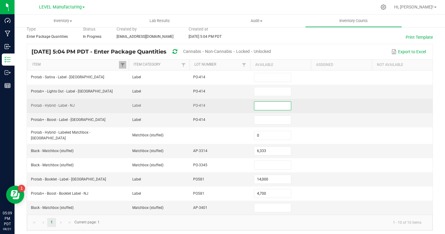
click at [256, 106] on input at bounding box center [272, 106] width 37 height 8
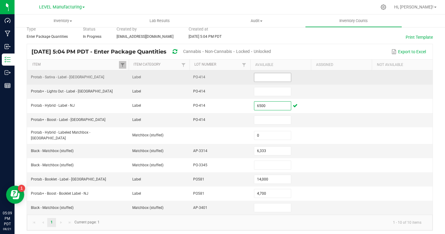
type input "6,500"
click at [267, 81] on input at bounding box center [272, 77] width 37 height 8
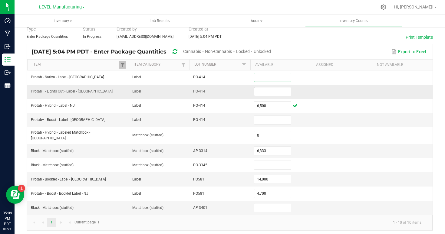
click at [269, 93] on input at bounding box center [272, 91] width 37 height 8
type input "3,500"
click at [310, 113] on td at bounding box center [280, 120] width 61 height 14
click at [287, 119] on input at bounding box center [272, 120] width 37 height 8
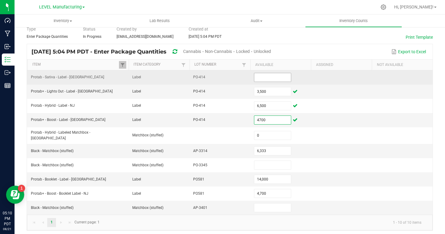
type input "4,700"
click at [274, 74] on input at bounding box center [272, 77] width 37 height 8
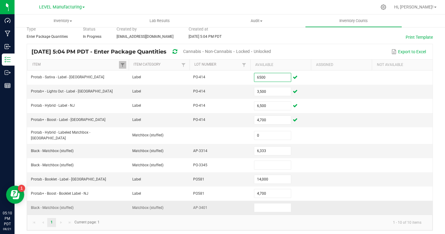
type input "6,500"
click at [319, 205] on td at bounding box center [341, 208] width 61 height 14
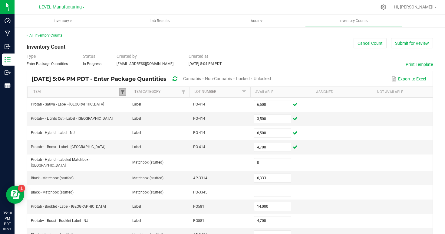
click at [121, 93] on span at bounding box center [122, 92] width 5 height 5
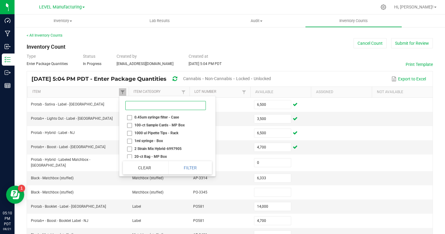
click at [147, 106] on input at bounding box center [165, 105] width 80 height 9
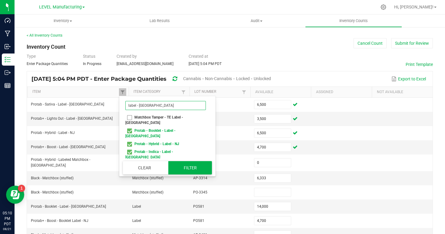
type input "label - nj"
click at [193, 169] on button "Filter" at bounding box center [190, 167] width 44 height 13
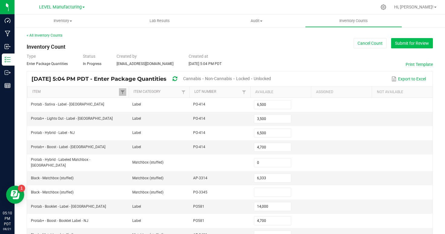
click at [423, 44] on button "Submit for Review" at bounding box center [412, 43] width 42 height 10
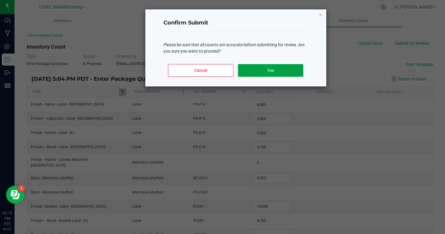
click at [278, 70] on button "Yes" at bounding box center [270, 70] width 65 height 13
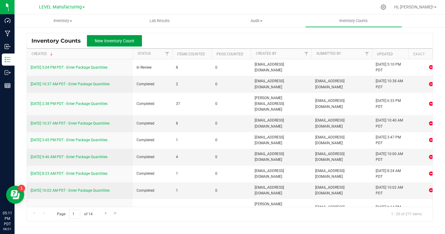
click at [117, 37] on button "New Inventory Count" at bounding box center [114, 40] width 55 height 11
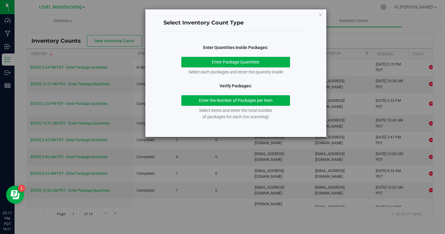
click at [317, 14] on div "Select Inventory Count Type Enter Quantities Inside Packages: Enter Package Qua…" at bounding box center [235, 73] width 181 height 128
click at [319, 15] on icon "button" at bounding box center [320, 14] width 4 height 7
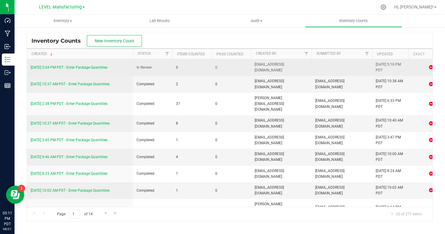
click at [73, 67] on link "8/21/25 5:04 PM PDT - Enter Package Quantities" at bounding box center [69, 67] width 77 height 4
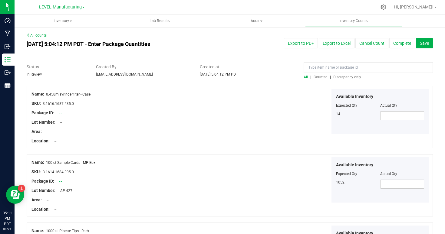
click at [352, 76] on span "Discrepancy only" at bounding box center [347, 77] width 28 height 4
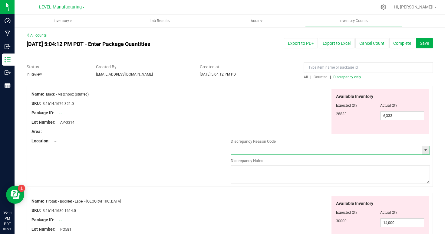
click at [242, 149] on input "text" at bounding box center [326, 150] width 191 height 8
type input "used for OOS"
click at [264, 150] on input "used for OOS" at bounding box center [326, 150] width 191 height 8
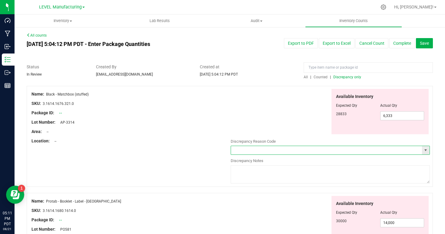
type input "Inventory Count"
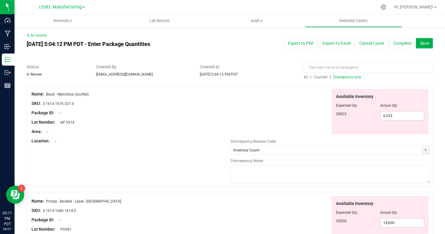
click at [263, 173] on textarea at bounding box center [330, 174] width 199 height 18
click at [198, 173] on div "Name: Black - Matchbox (stuffed) SKU: 3.1614.1676.321.0 Package ID: -- Lot Numb…" at bounding box center [230, 136] width 406 height 101
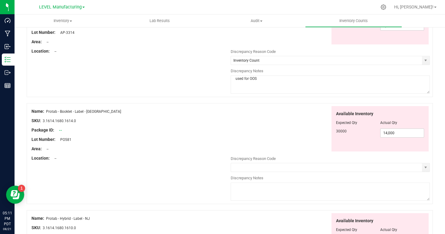
scroll to position [91, 0]
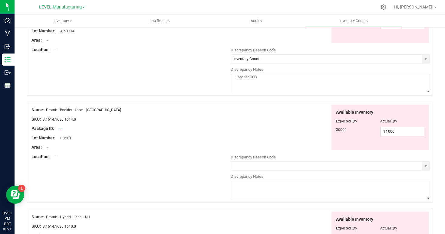
click at [274, 86] on textarea "used for OOS" at bounding box center [330, 83] width 199 height 18
type textarea "used for OOS - NJ"
click at [196, 96] on div at bounding box center [230, 99] width 406 height 6
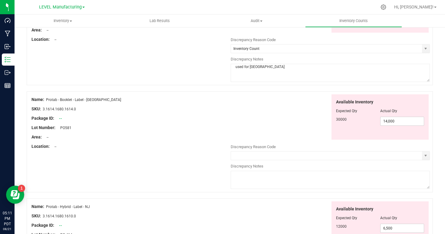
scroll to position [100, 0]
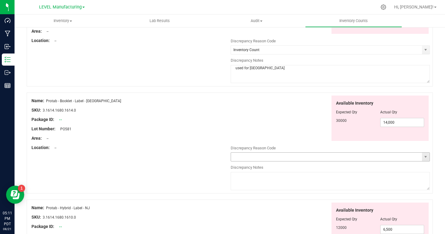
click at [242, 154] on input "text" at bounding box center [326, 157] width 191 height 8
type input "Inventory Count"
click at [254, 70] on textarea "used for OOS - NJ" at bounding box center [330, 74] width 199 height 18
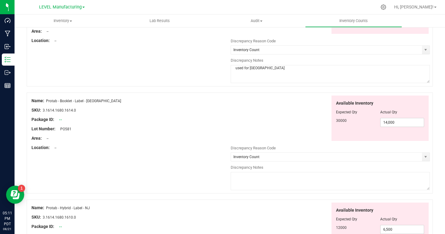
click at [252, 183] on textarea at bounding box center [330, 181] width 199 height 18
paste textarea "used for OOS - NJ"
click at [267, 174] on textarea "used for OOS - NJ - 8/21/25" at bounding box center [330, 181] width 199 height 18
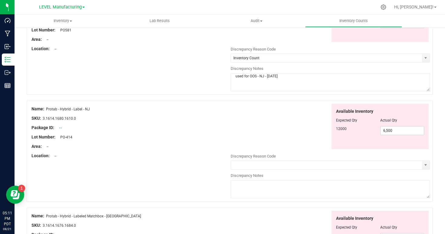
scroll to position [212, 0]
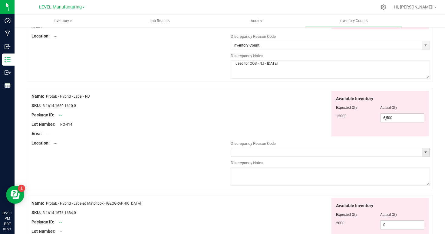
type textarea "used for OOS - NJ - 8/21/25"
click at [260, 152] on input "text" at bounding box center [326, 152] width 191 height 8
type input "Inventory Count"
click at [260, 178] on textarea at bounding box center [330, 177] width 199 height 18
paste textarea "used for OOS - NJ - 8/21/25"
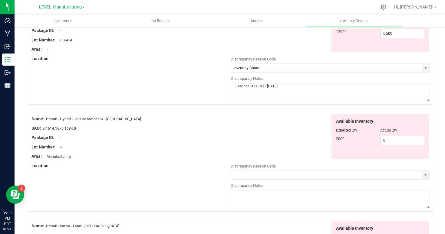
scroll to position [297, 0]
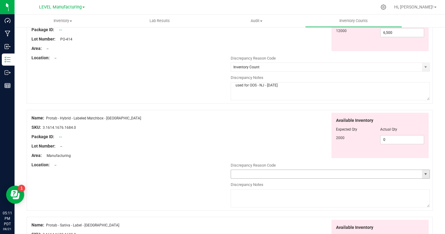
type textarea "used for OOS - NJ - 8/21/25"
click at [259, 171] on input "text" at bounding box center [326, 174] width 191 height 8
type input "Inventory Count"
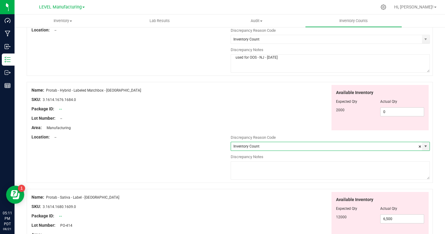
scroll to position [333, 0]
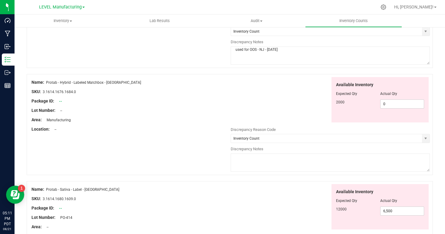
click at [249, 164] on textarea at bounding box center [330, 163] width 199 height 18
paste textarea "used for OOS - NJ - 8/21/25"
type textarea "used for OOS - NJ - 8/21/25"
click at [215, 154] on div "Name: Protab - Hybrid - Labeled Matchbox - NJ SKU: 3.1614.1676.1684.0 Package I…" at bounding box center [230, 124] width 406 height 101
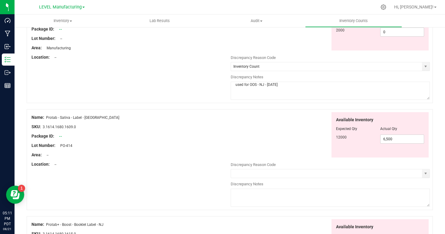
scroll to position [405, 0]
click at [249, 174] on input "text" at bounding box center [326, 173] width 191 height 8
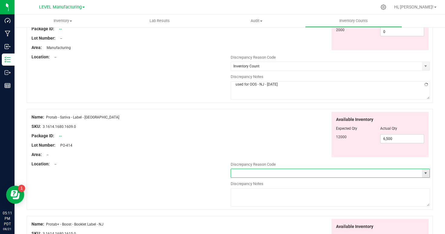
type input "Inventory Count"
click at [259, 198] on textarea at bounding box center [330, 197] width 199 height 18
paste textarea "used for OOS - NJ - 8/21/25"
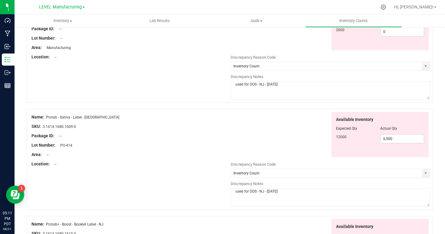
type textarea "used for OOS - NJ - 8/21/25"
click at [204, 181] on div "Name: Protab - Sativa - Label - NJ SKU: 3.1614.1680.1609.0 Package ID: -- Lot N…" at bounding box center [230, 159] width 406 height 101
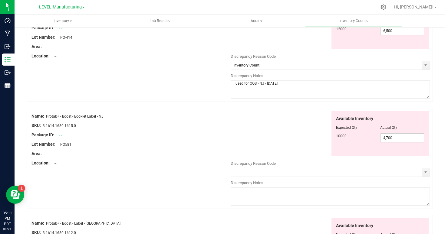
scroll to position [514, 0]
click at [249, 172] on input "text" at bounding box center [326, 172] width 191 height 8
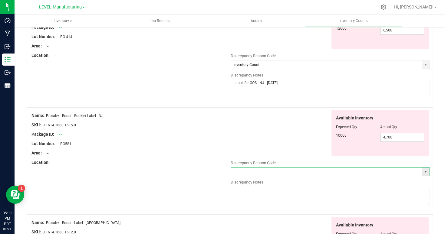
type input "Inventory Count"
click at [252, 200] on textarea at bounding box center [330, 196] width 199 height 18
paste textarea "used for OOS - NJ - 8/21/25"
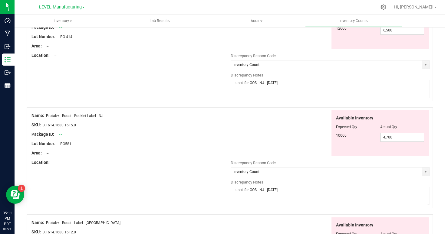
type textarea "used for OOS - NJ - 8/21/25"
click at [194, 172] on div "Name: Protab+ - Boost - Booklet Label - NJ SKU: 3.1614.1680.1615.0 Package ID: …" at bounding box center [230, 157] width 406 height 101
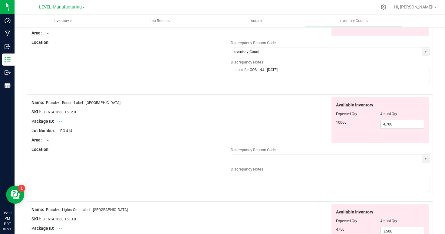
scroll to position [635, 0]
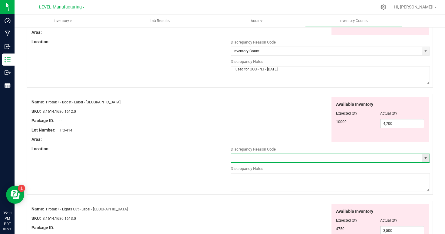
click at [269, 159] on input "text" at bounding box center [326, 158] width 191 height 8
type input "Inventory Count"
click at [273, 178] on textarea at bounding box center [330, 182] width 199 height 18
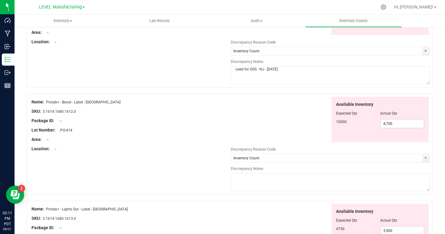
paste textarea "used for OOS - NJ - 8/21/25"
type textarea "used for OOS - NJ - 8/21/25"
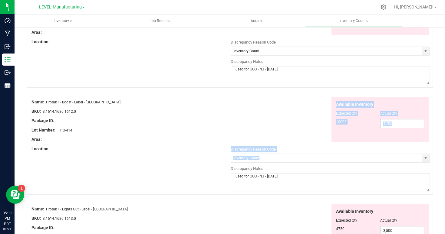
click at [217, 167] on div "Name: Protab+ - Boost - Label - NJ SKU: 3.1614.1680.1612.0 Package ID: -- Lot N…" at bounding box center [230, 144] width 406 height 101
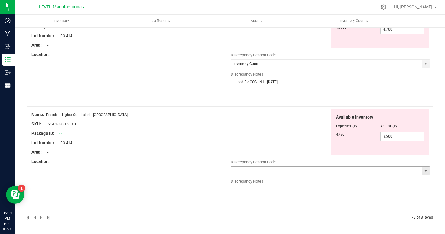
click at [245, 170] on input "text" at bounding box center [326, 171] width 191 height 8
type input "Inventory Count"
click at [250, 197] on textarea at bounding box center [330, 195] width 199 height 18
paste textarea "used for OOS - NJ - 8/21/25"
type textarea "used for OOS - NJ - 8/21/25"
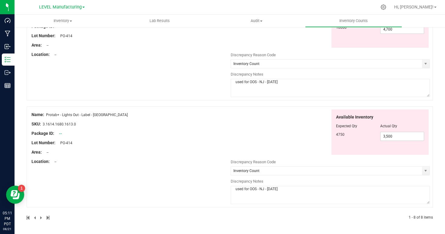
click at [219, 183] on div "Name: Protab+ - Lights Out - Label - NJ SKU: 3.1614.1680.1613.0 Package ID: -- …" at bounding box center [230, 156] width 406 height 101
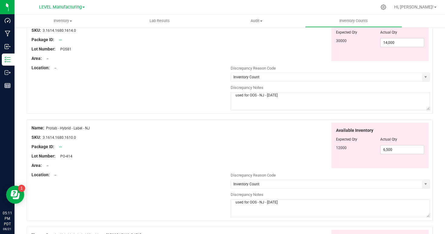
scroll to position [0, 0]
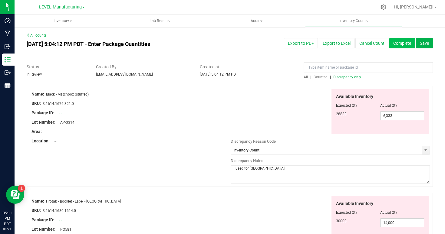
click at [409, 39] on button "Complete" at bounding box center [402, 43] width 26 height 10
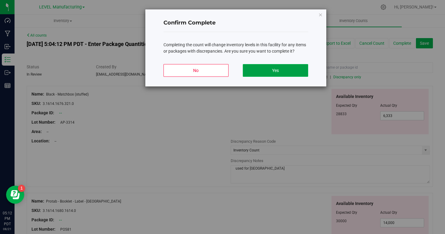
click at [257, 67] on button "Yes" at bounding box center [275, 70] width 65 height 13
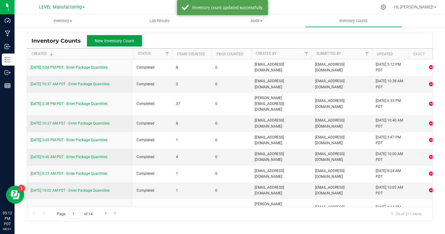
click at [105, 40] on span "New Inventory Count" at bounding box center [115, 40] width 40 height 5
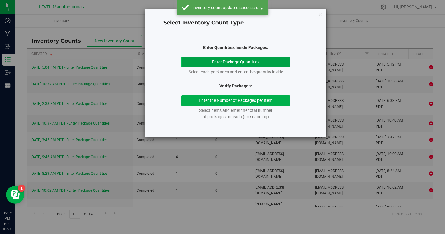
click at [212, 59] on button "Enter Package Quantities" at bounding box center [235, 62] width 109 height 11
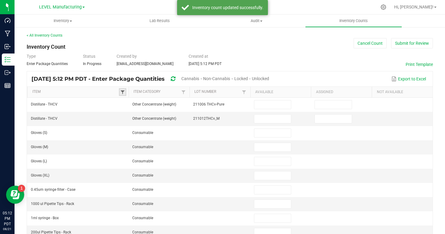
click at [123, 94] on span at bounding box center [122, 92] width 5 height 5
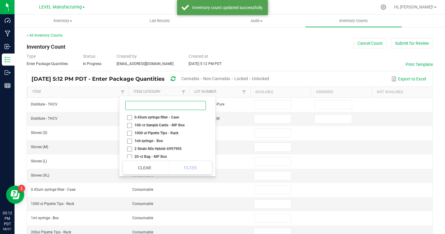
click at [151, 107] on input at bounding box center [165, 105] width 80 height 9
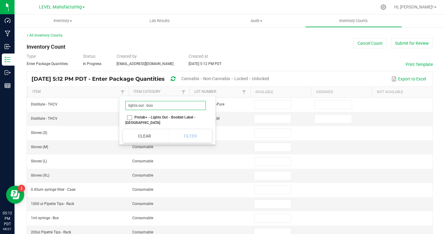
type input "lights out - boo"
click at [148, 119] on li "Protab+ - Lights Out - Booklet Label - [GEOGRAPHIC_DATA]" at bounding box center [165, 119] width 85 height 13
checkbox NJ "true"
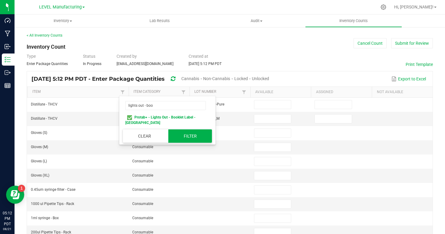
click at [184, 131] on button "Filter" at bounding box center [190, 135] width 44 height 13
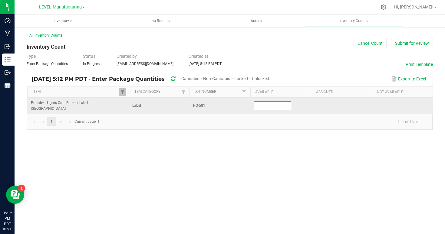
click at [272, 104] on input at bounding box center [272, 106] width 37 height 8
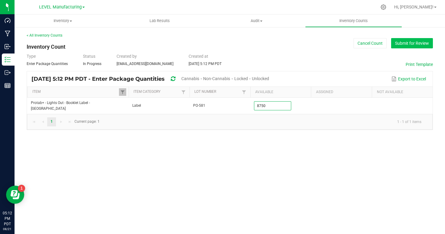
type input "8,750"
click at [409, 42] on button "Submit for Review" at bounding box center [412, 43] width 42 height 10
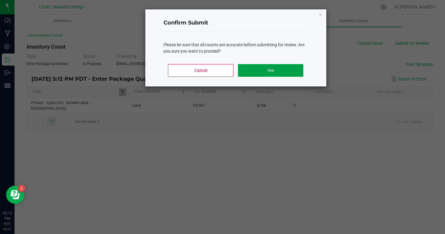
click at [287, 73] on button "Yes" at bounding box center [270, 70] width 65 height 13
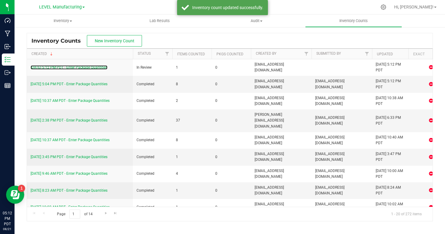
click at [62, 67] on link "8/21/25 5:12 PM PDT - Enter Package Quantities" at bounding box center [69, 67] width 77 height 4
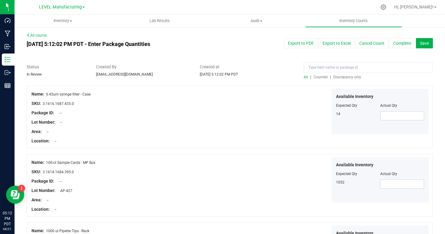
click at [322, 77] on span "Counted" at bounding box center [320, 77] width 14 height 4
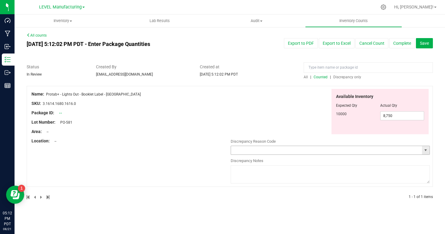
click at [302, 147] on input "text" at bounding box center [326, 150] width 191 height 8
type input "Inventory Count"
click at [288, 173] on textarea at bounding box center [330, 174] width 199 height 18
paste textarea "used for OOS - NJ - 8/21/25"
type textarea "used for OOS - NJ - 8/21/25"
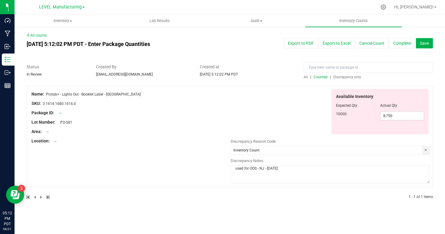
click at [193, 162] on div "Name: Protab+ - Lights Out - Booklet Label - NJ SKU: 3.1614.1680.1616.0 Package…" at bounding box center [230, 136] width 406 height 101
click at [403, 47] on button "Complete" at bounding box center [402, 43] width 26 height 10
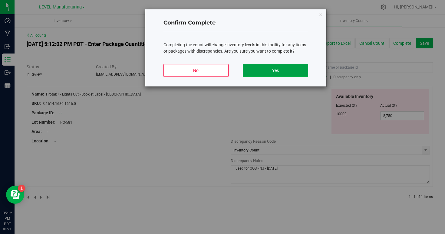
click at [280, 70] on button "Yes" at bounding box center [275, 70] width 65 height 13
